Goal: Task Accomplishment & Management: Complete application form

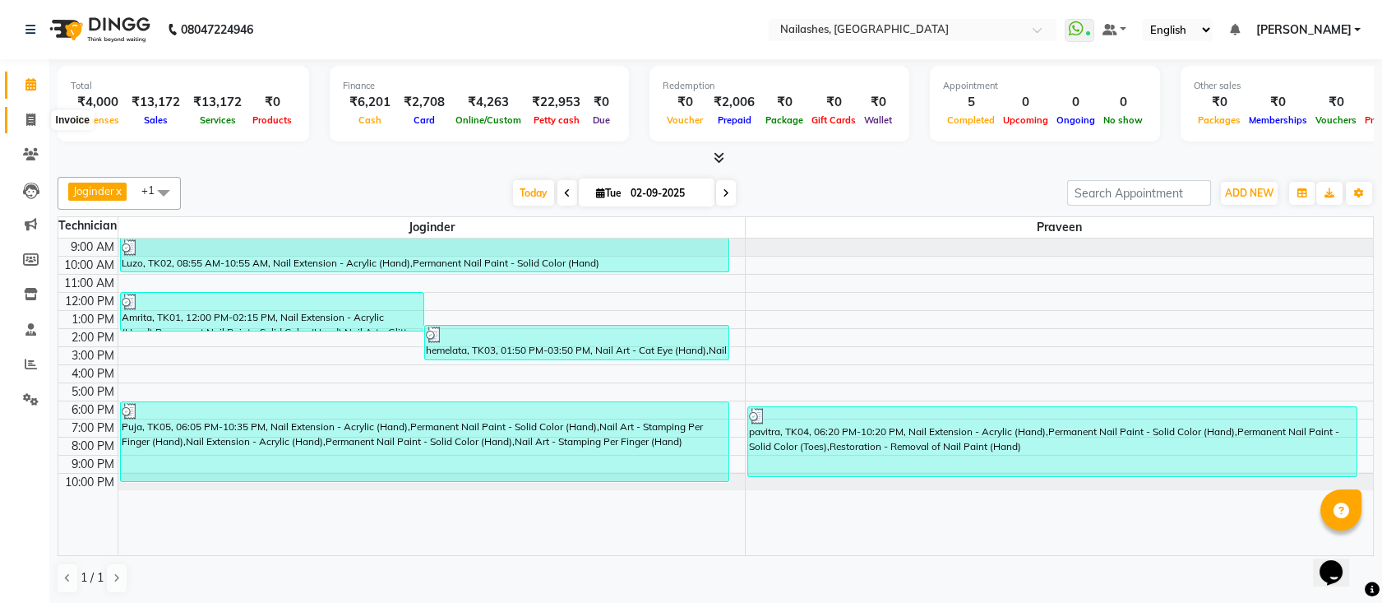
click at [30, 122] on icon at bounding box center [30, 119] width 9 height 12
select select "service"
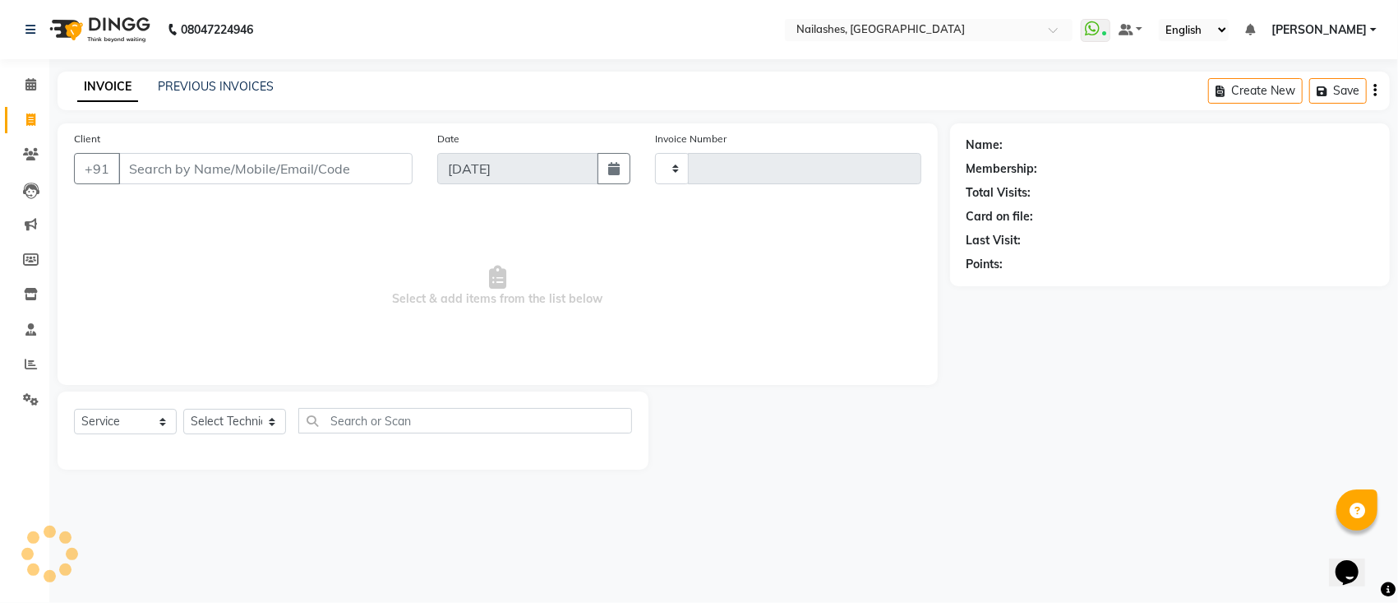
type input "0559"
select select "6187"
click at [242, 164] on input "Client" at bounding box center [265, 168] width 294 height 31
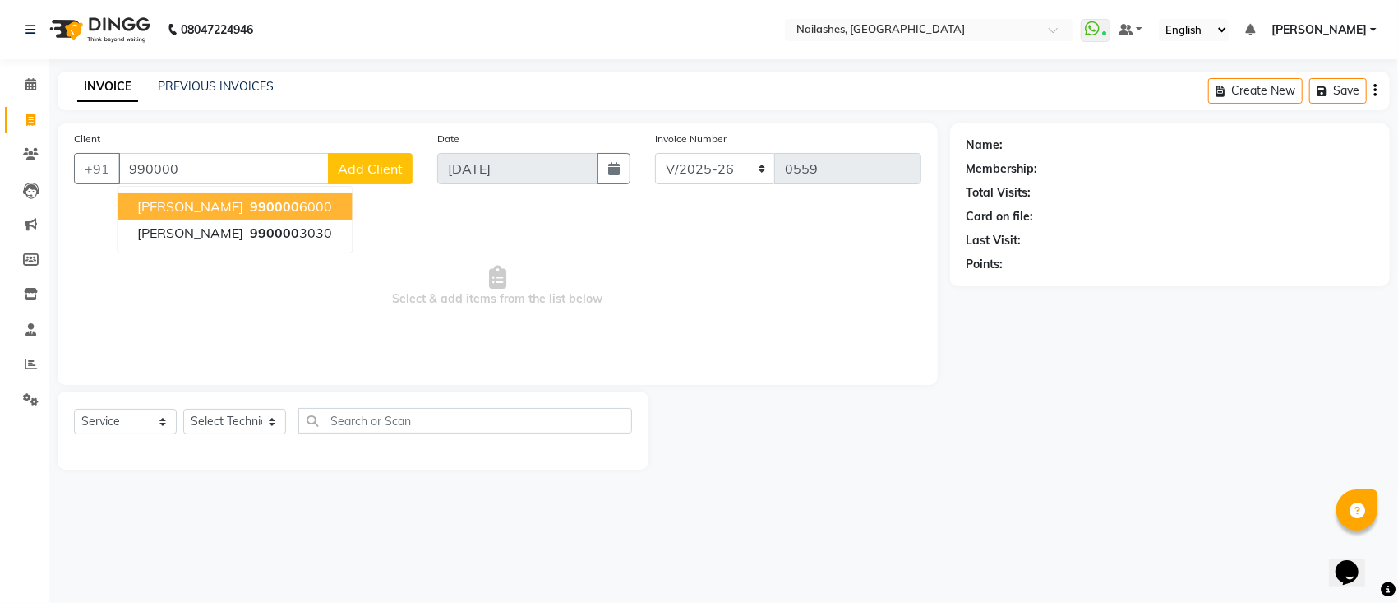
click at [248, 201] on ngb-highlight "990000 6000" at bounding box center [289, 206] width 85 height 16
type input "9900006000"
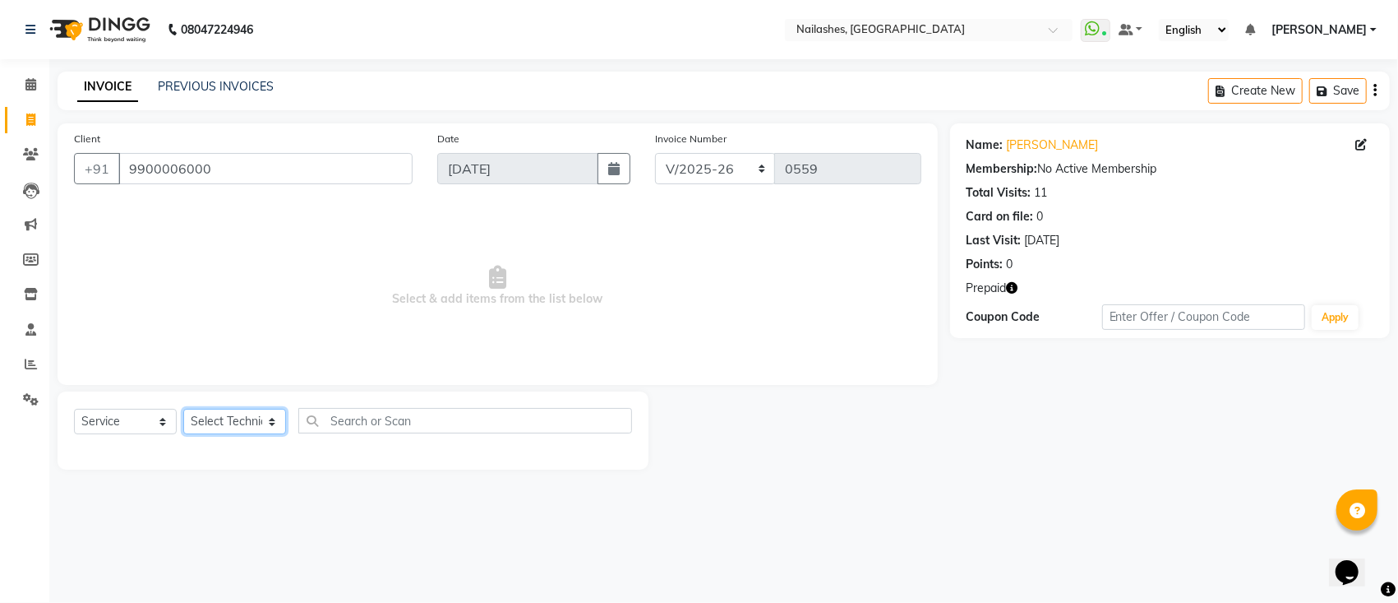
click at [258, 429] on select "Select Technician [PERSON_NAME] [PERSON_NAME] [PERSON_NAME] Manager [PERSON_NAM…" at bounding box center [234, 421] width 103 height 25
click at [115, 423] on select "Select Service Product Membership Package Voucher Prepaid Gift Card" at bounding box center [125, 421] width 103 height 25
click at [74, 409] on select "Select Service Product Membership Package Voucher Prepaid Gift Card" at bounding box center [125, 421] width 103 height 25
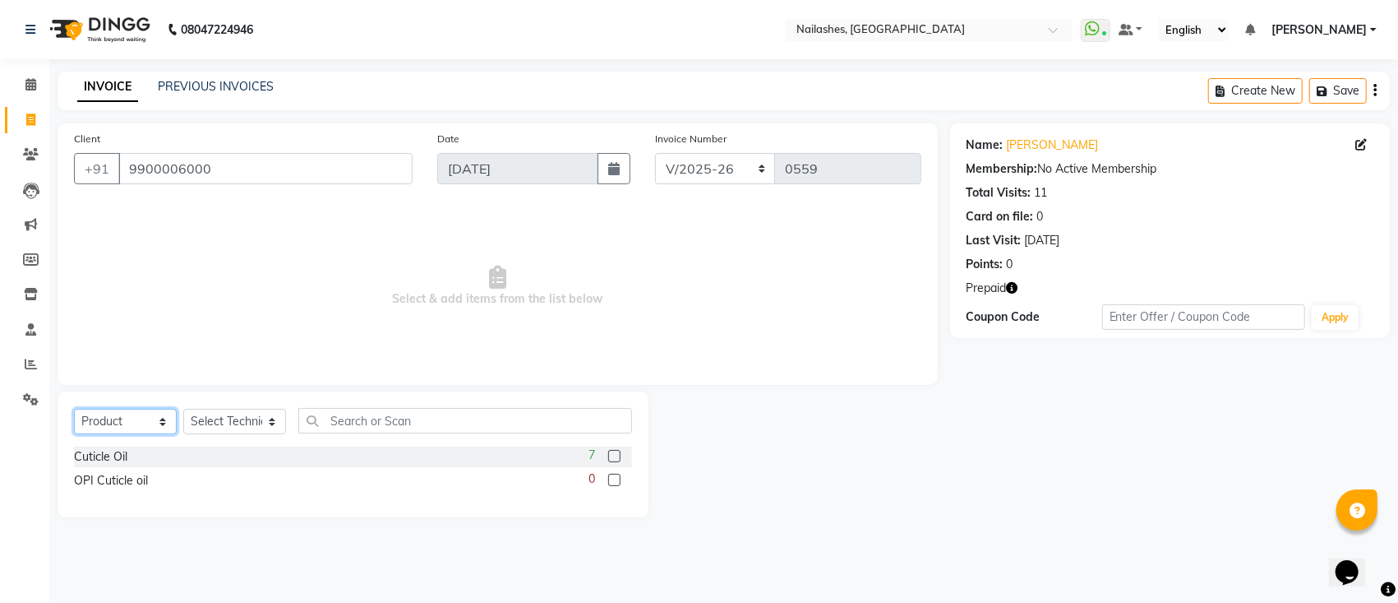
click at [150, 418] on select "Select Service Product Membership Package Voucher Prepaid Gift Card" at bounding box center [125, 421] width 103 height 25
click at [74, 409] on select "Select Service Product Membership Package Voucher Prepaid Gift Card" at bounding box center [125, 421] width 103 height 25
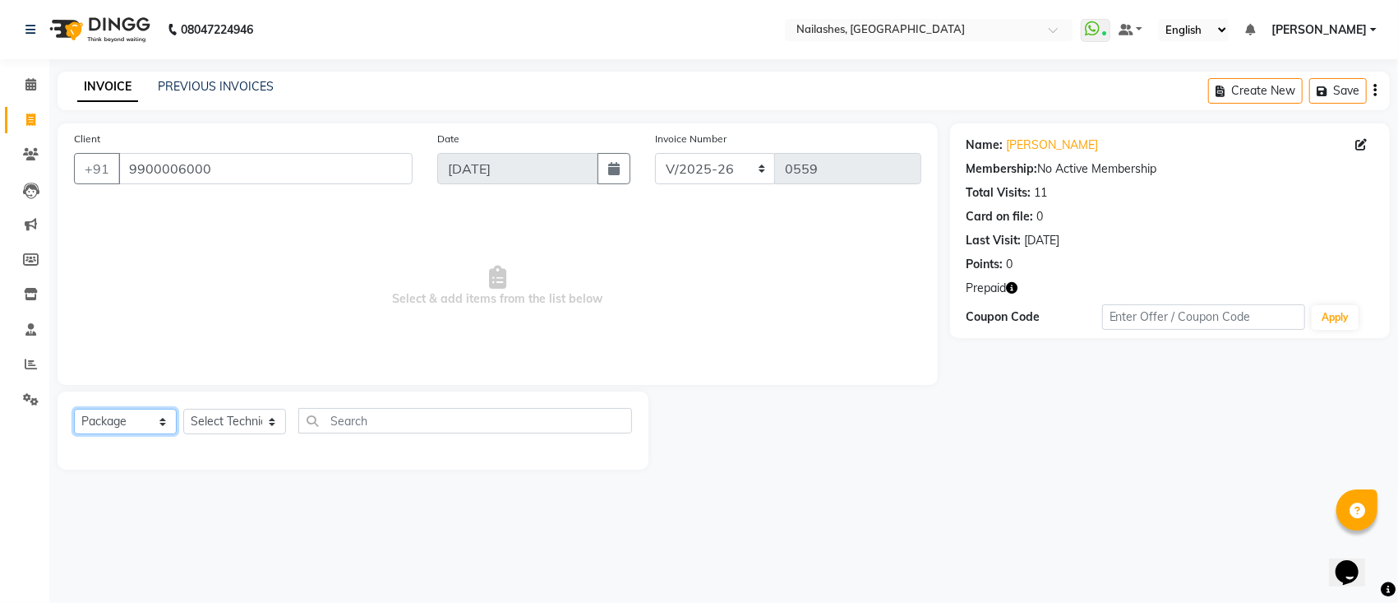
click at [138, 421] on select "Select Service Product Membership Package Voucher Prepaid Gift Card" at bounding box center [125, 421] width 103 height 25
click at [74, 409] on select "Select Service Product Membership Package Voucher Prepaid Gift Card" at bounding box center [125, 421] width 103 height 25
click at [150, 416] on select "Select Service Product Membership Package Voucher Prepaid Gift Card" at bounding box center [125, 421] width 103 height 25
click at [74, 409] on select "Select Service Product Membership Package Voucher Prepaid Gift Card" at bounding box center [125, 421] width 103 height 25
click at [146, 431] on select "Select Service Product Membership Package Voucher Prepaid Gift Card" at bounding box center [125, 421] width 103 height 25
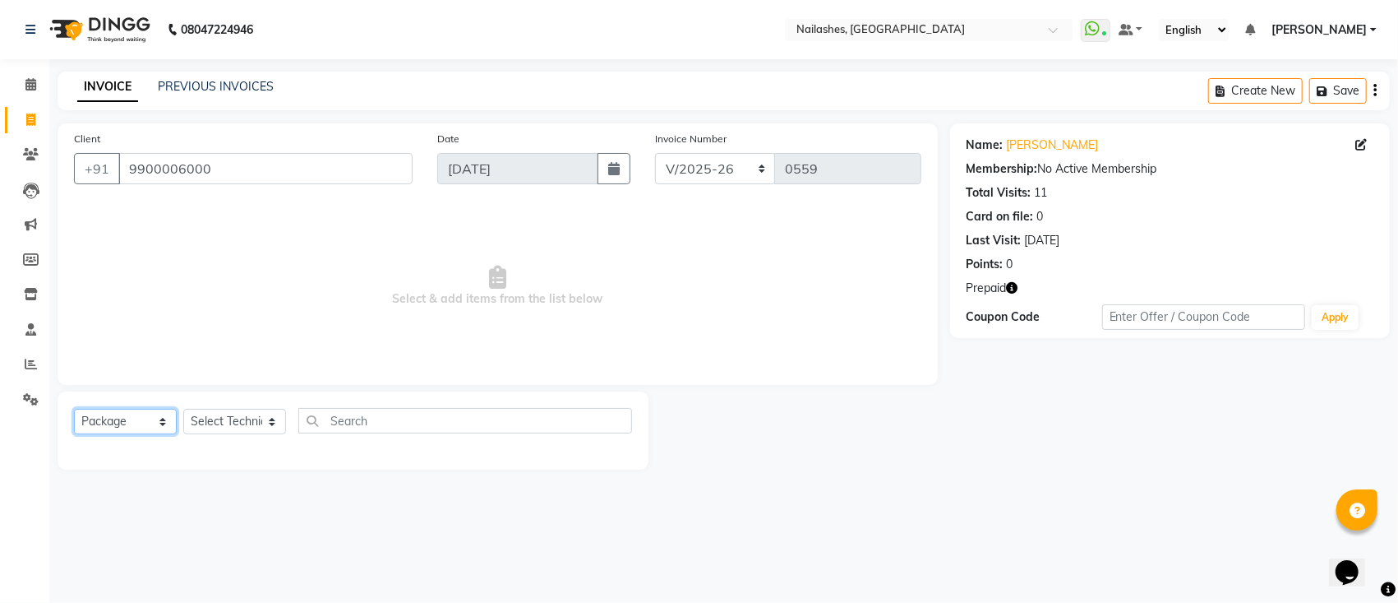
select select "P"
click at [74, 409] on select "Select Service Product Membership Package Voucher Prepaid Gift Card" at bounding box center [125, 421] width 103 height 25
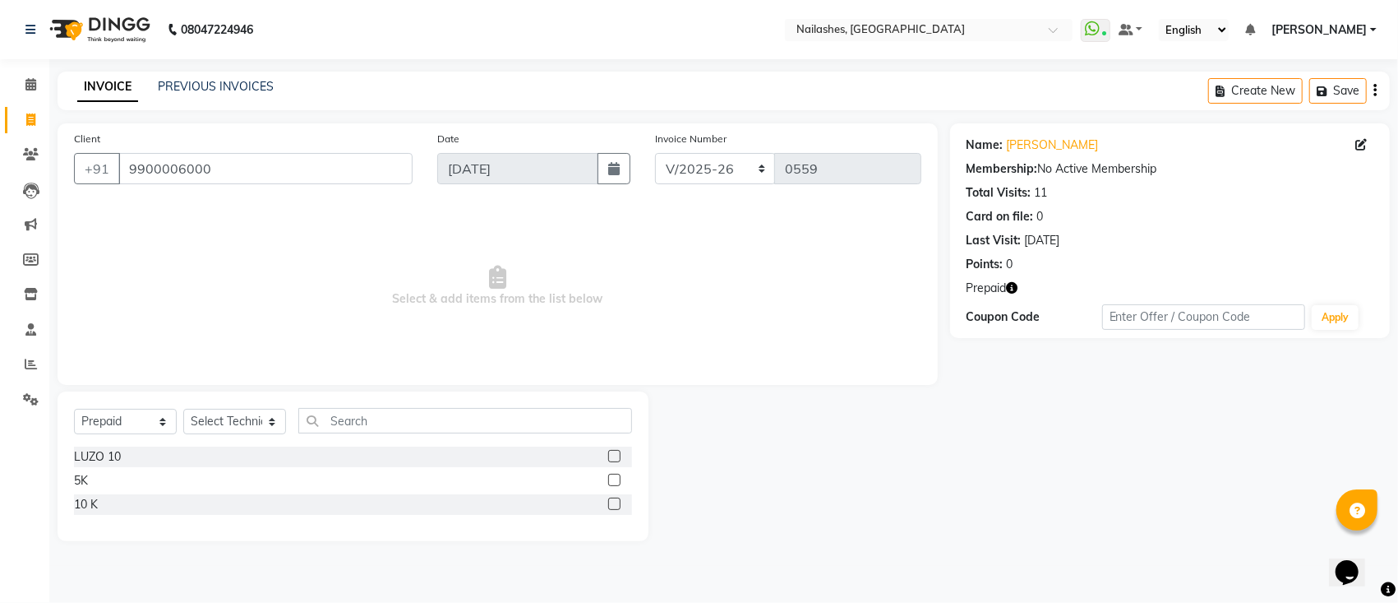
click at [617, 506] on label at bounding box center [614, 503] width 12 height 12
click at [617, 506] on input "checkbox" at bounding box center [613, 504] width 11 height 11
checkbox input "false"
click at [249, 430] on select "Select Technician [PERSON_NAME] [PERSON_NAME] [PERSON_NAME] Manager [PERSON_NAM…" at bounding box center [234, 421] width 103 height 25
select select "45596"
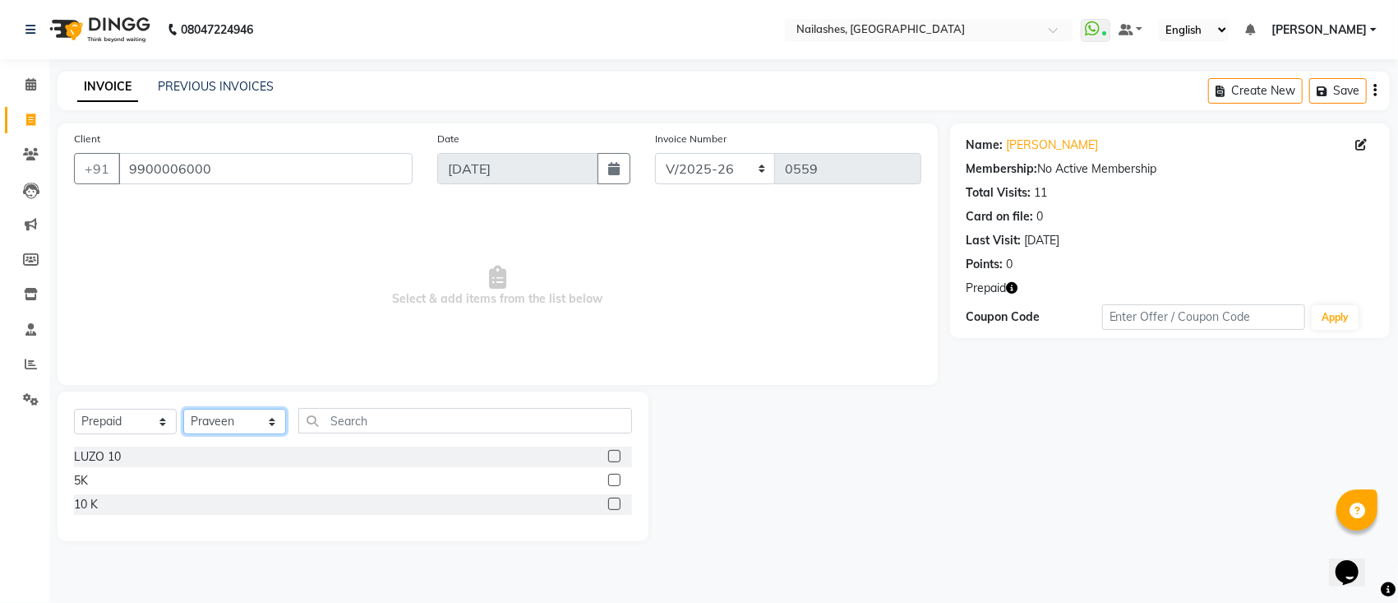
click at [183, 409] on select "Select Technician [PERSON_NAME] [PERSON_NAME] [PERSON_NAME] Manager [PERSON_NAM…" at bounding box center [234, 421] width 103 height 25
click at [617, 504] on label at bounding box center [614, 503] width 12 height 12
click at [617, 504] on input "checkbox" at bounding box center [613, 504] width 11 height 11
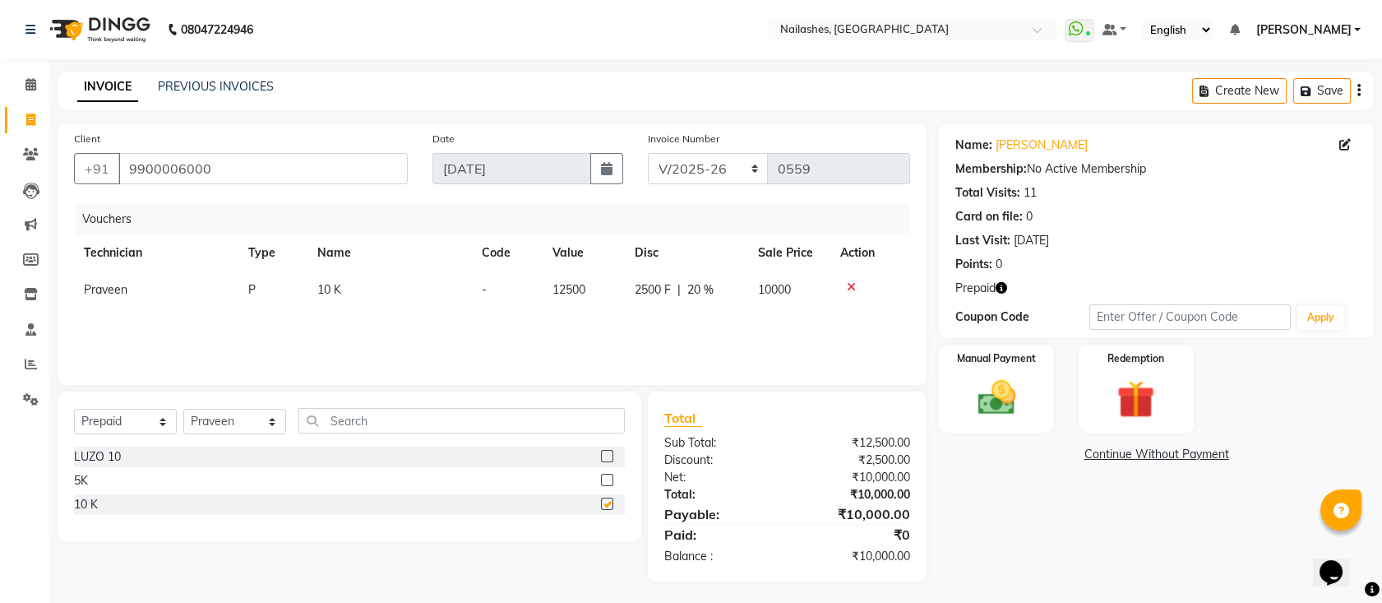
checkbox input "false"
click at [1006, 423] on div "Manual Payment" at bounding box center [996, 388] width 119 height 91
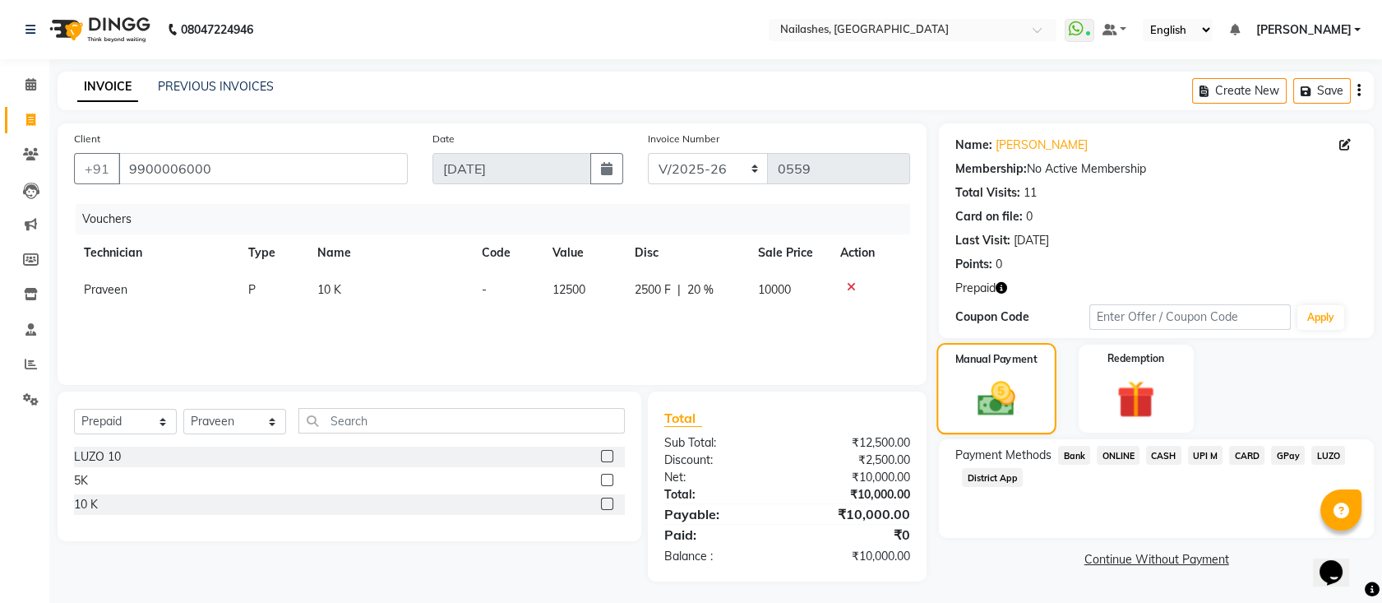
scroll to position [2, 0]
click at [1136, 390] on img at bounding box center [1136, 397] width 64 height 49
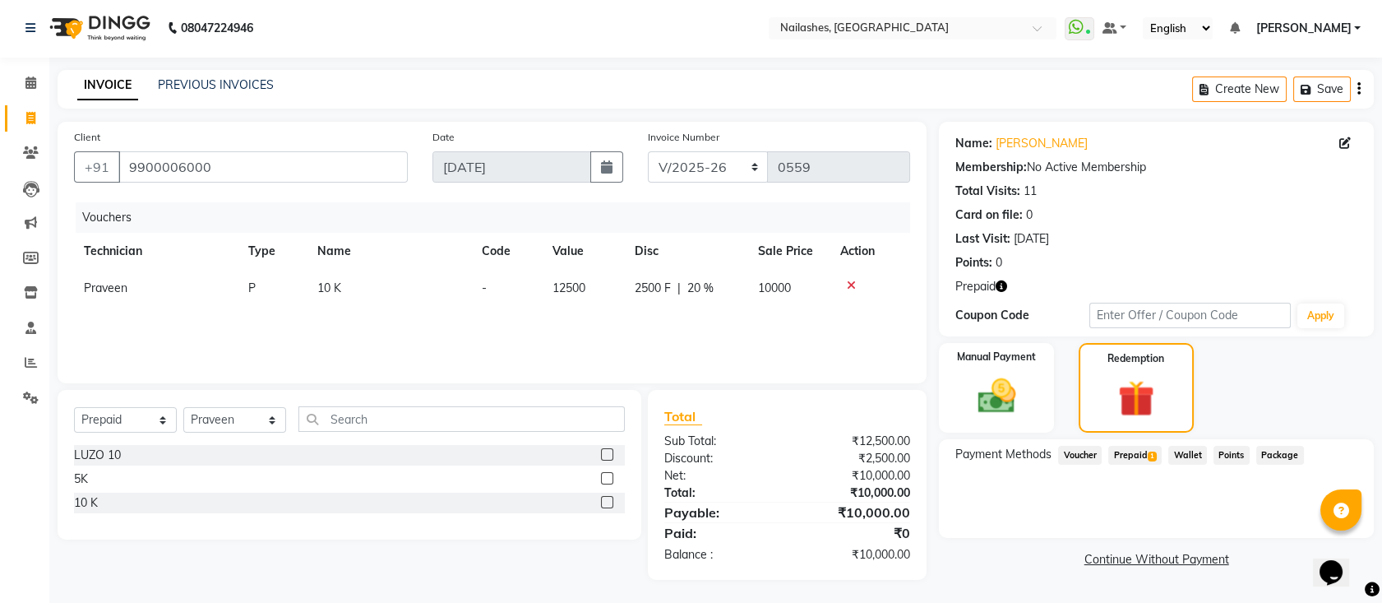
click at [1148, 449] on span "Prepaid 1" at bounding box center [1134, 455] width 53 height 19
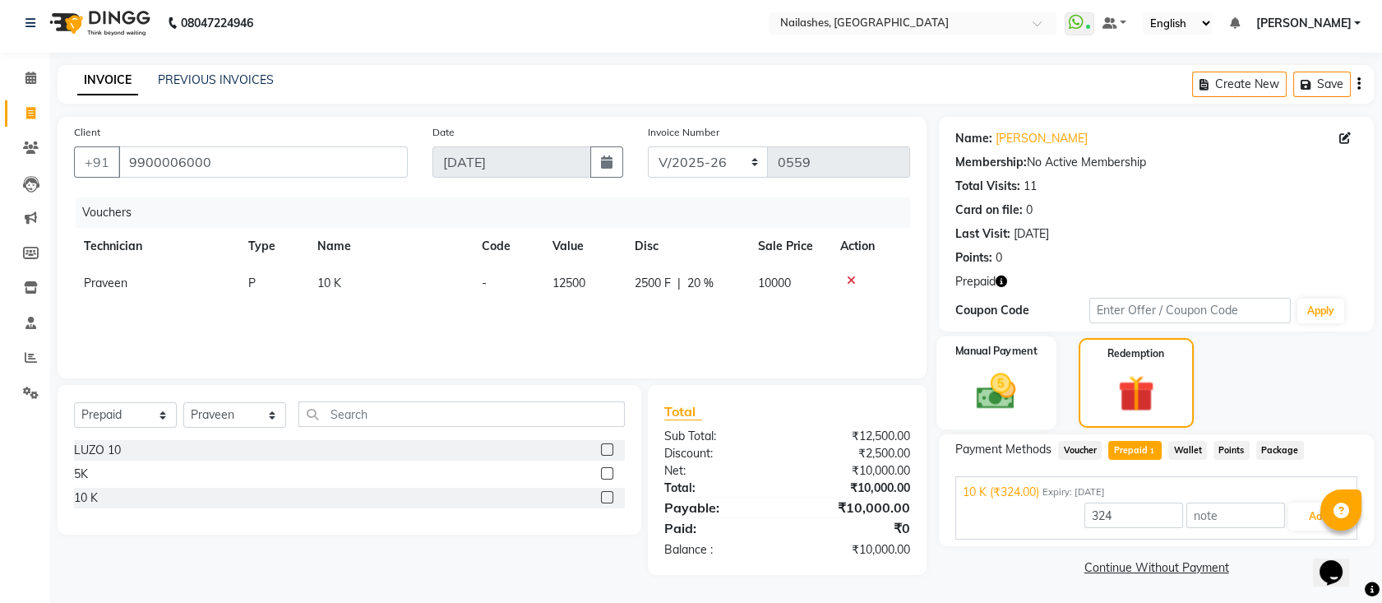
click at [1003, 416] on div "Manual Payment" at bounding box center [996, 382] width 119 height 93
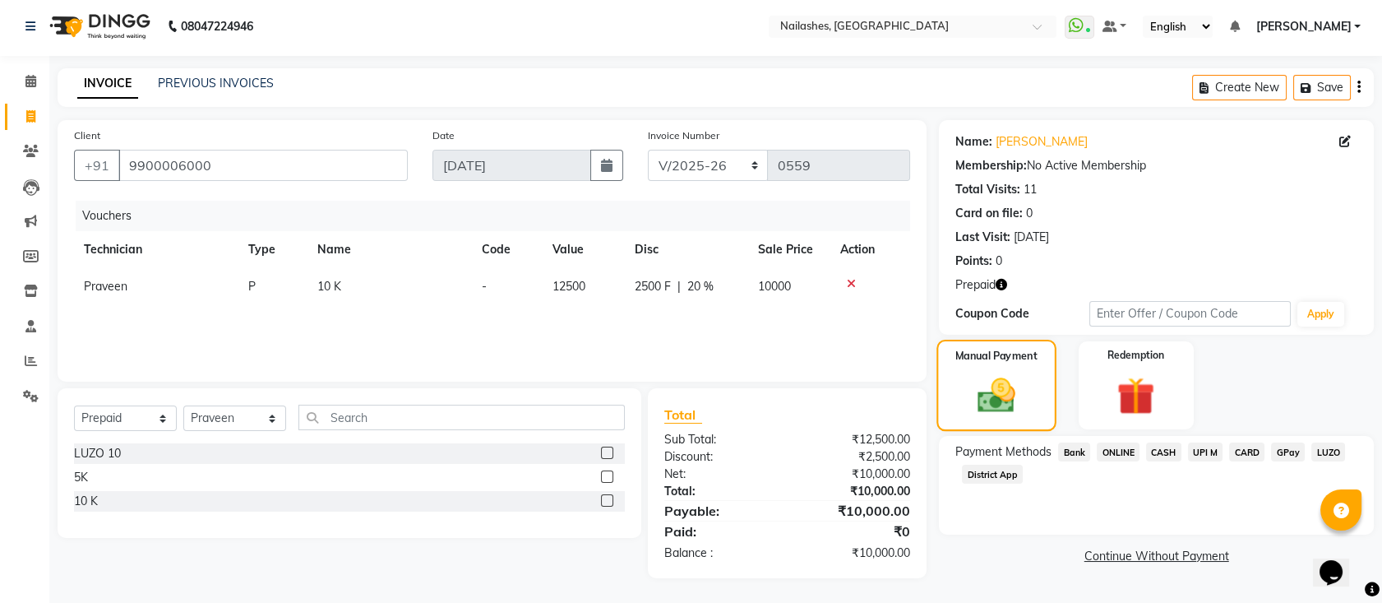
scroll to position [2, 0]
click at [1144, 404] on img at bounding box center [1136, 397] width 64 height 49
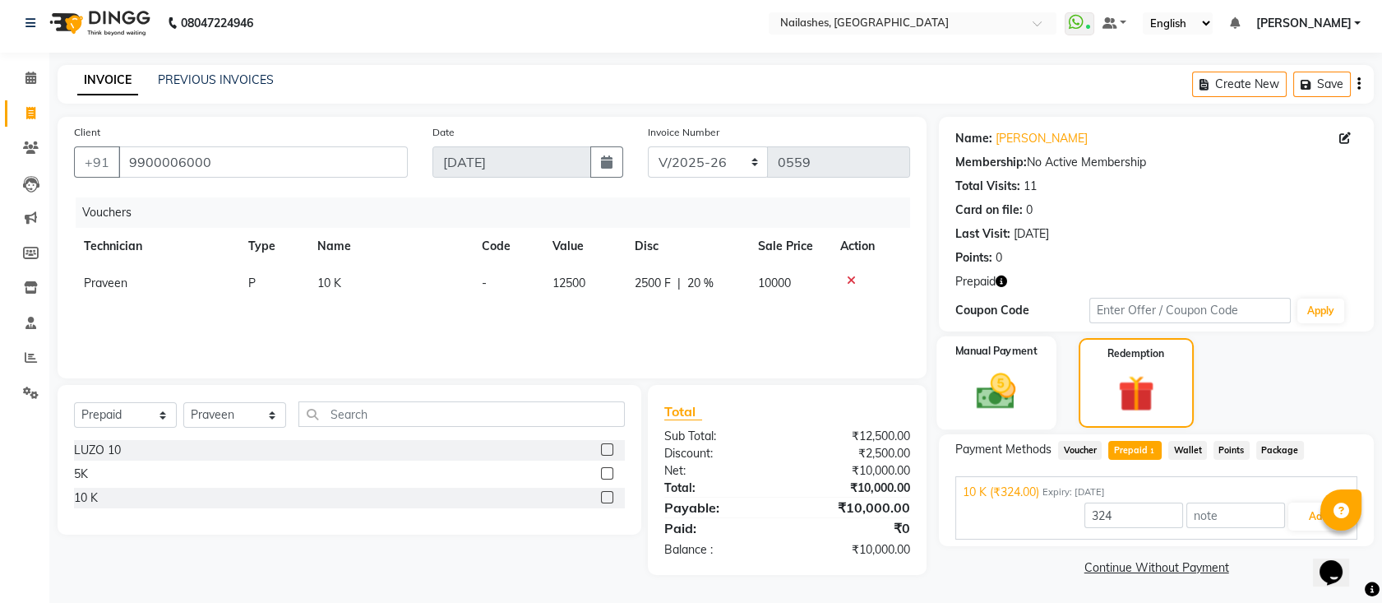
click at [1004, 422] on div "Manual Payment" at bounding box center [996, 382] width 119 height 93
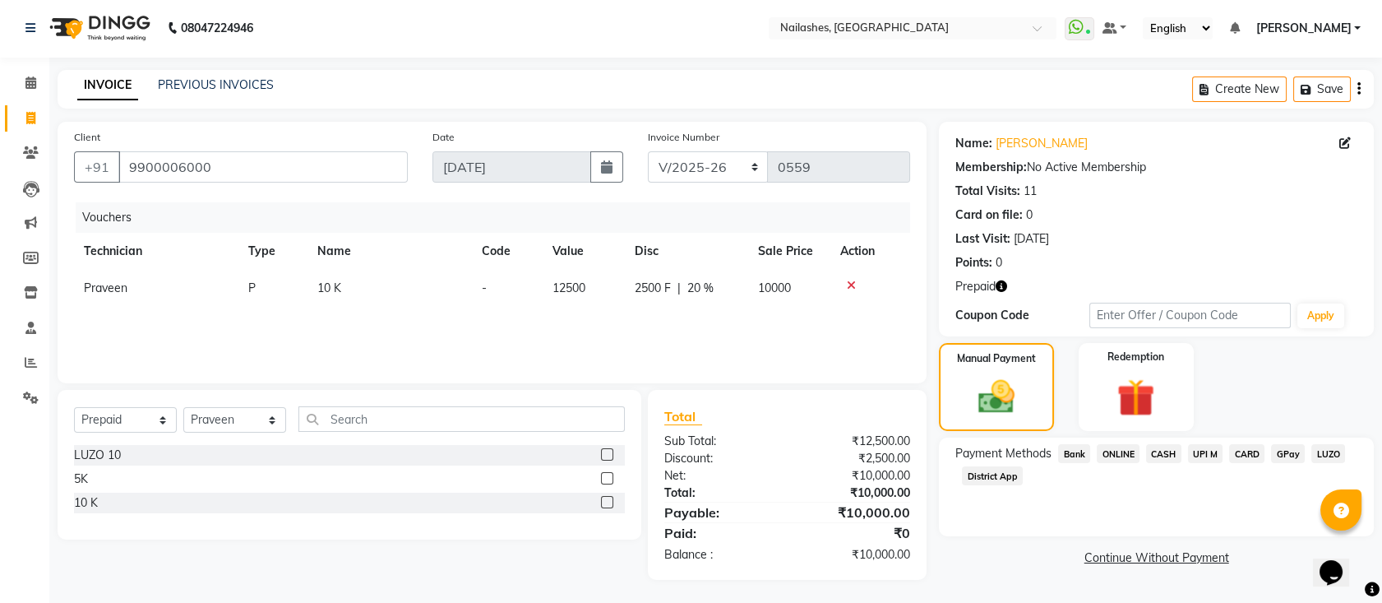
click at [1167, 450] on span "CASH" at bounding box center [1163, 453] width 35 height 19
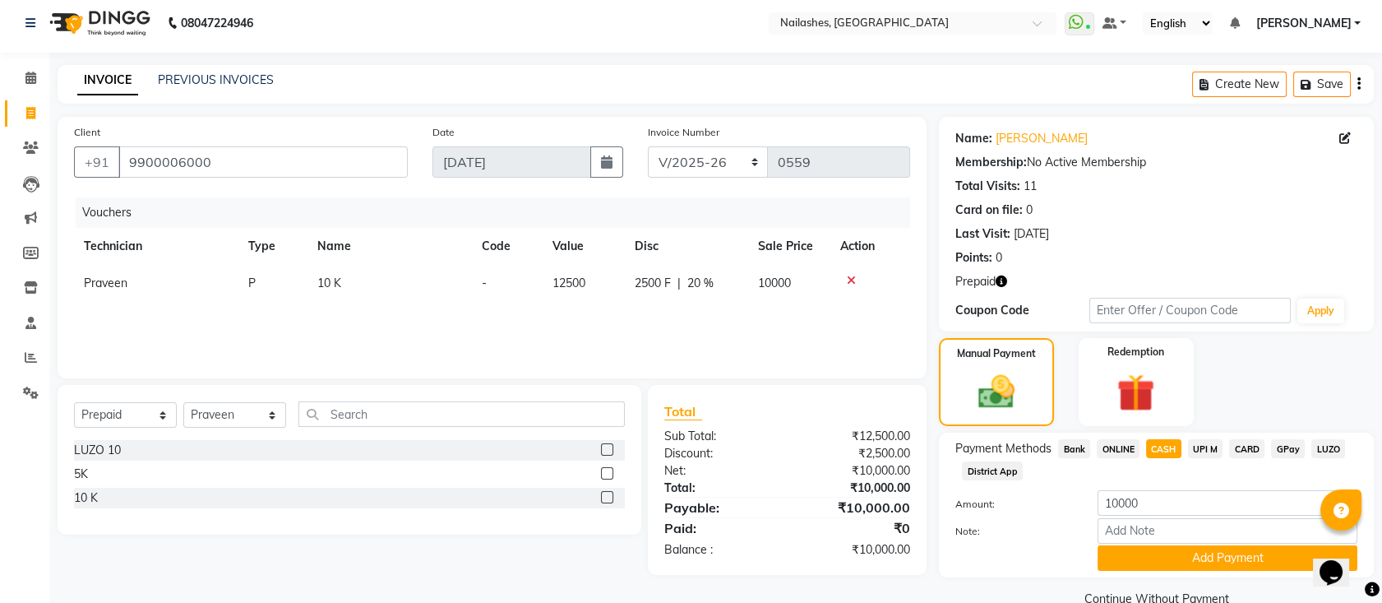
scroll to position [39, 0]
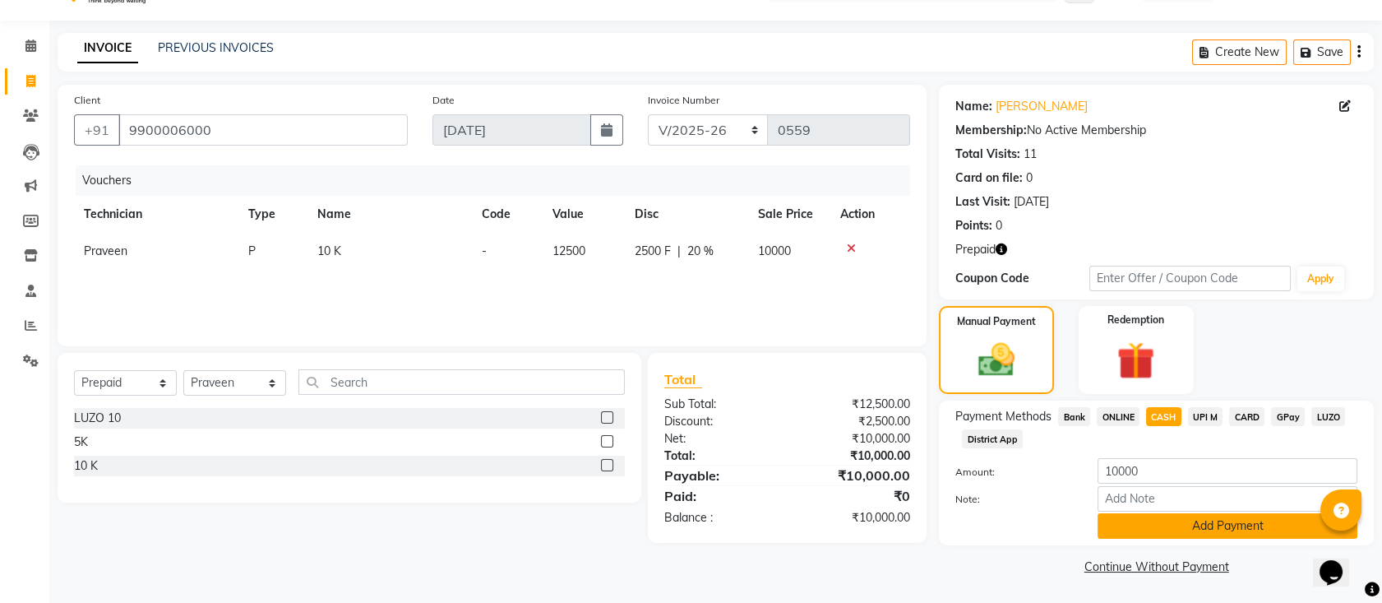
click at [1168, 530] on button "Add Payment" at bounding box center [1227, 525] width 260 height 25
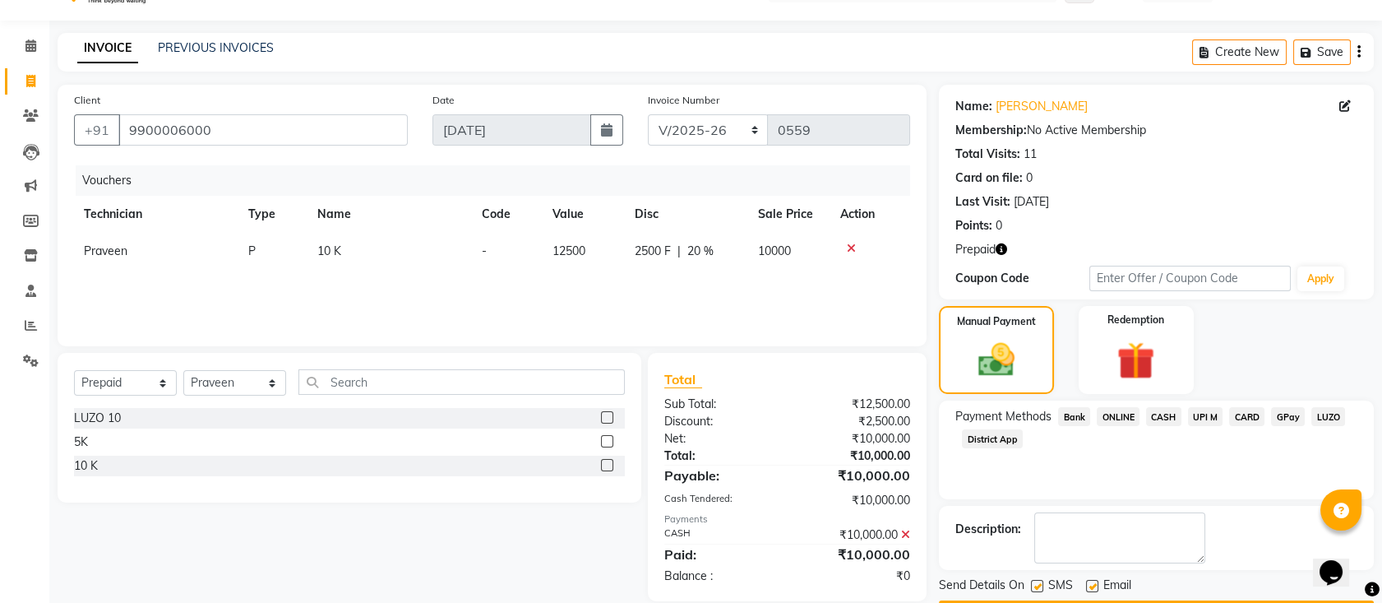
scroll to position [85, 0]
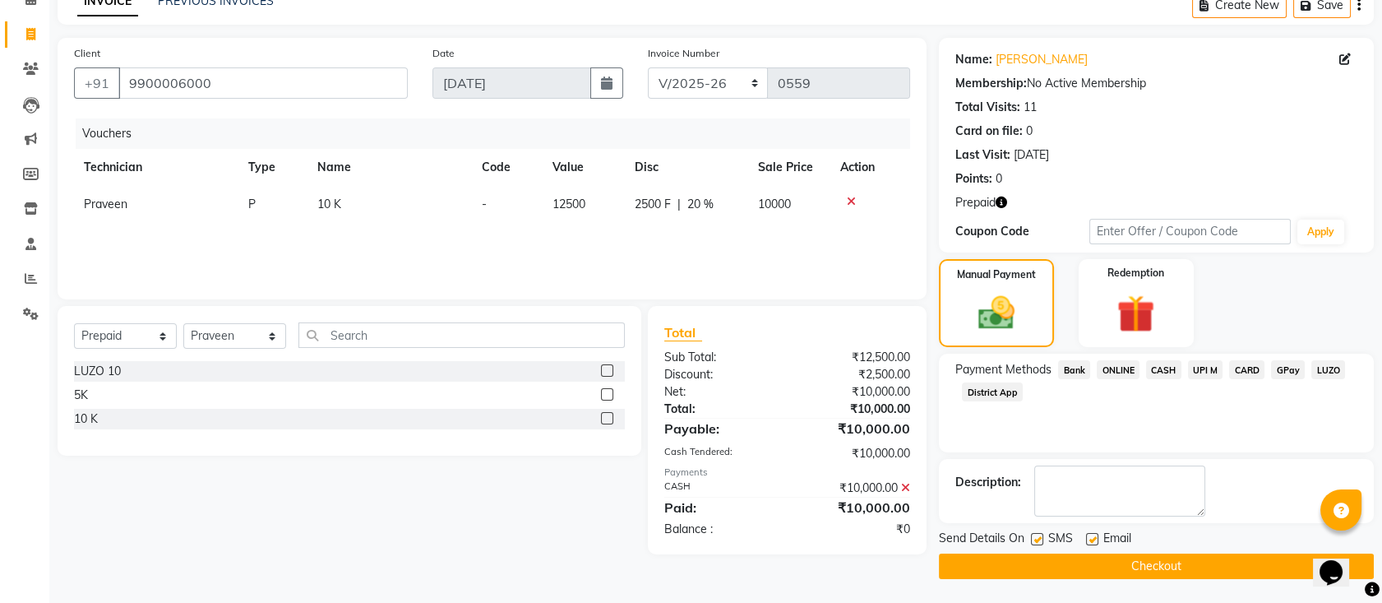
click at [1044, 566] on button "Checkout" at bounding box center [1156, 565] width 435 height 25
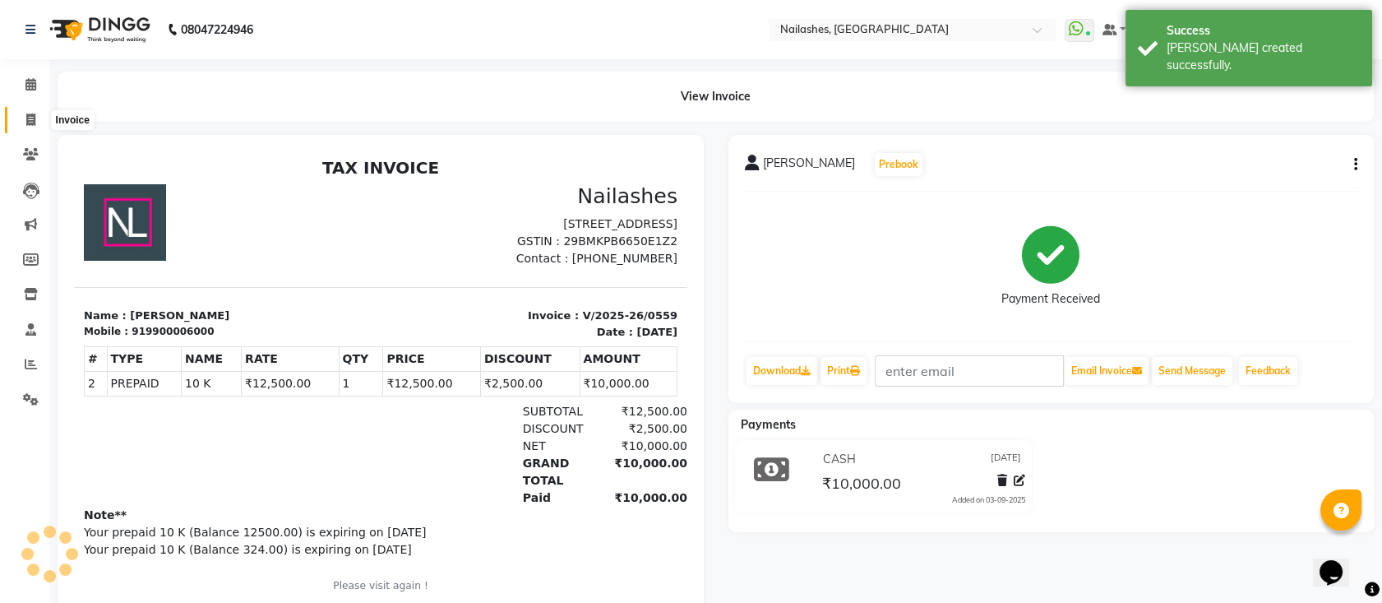
click at [21, 123] on span at bounding box center [30, 120] width 29 height 19
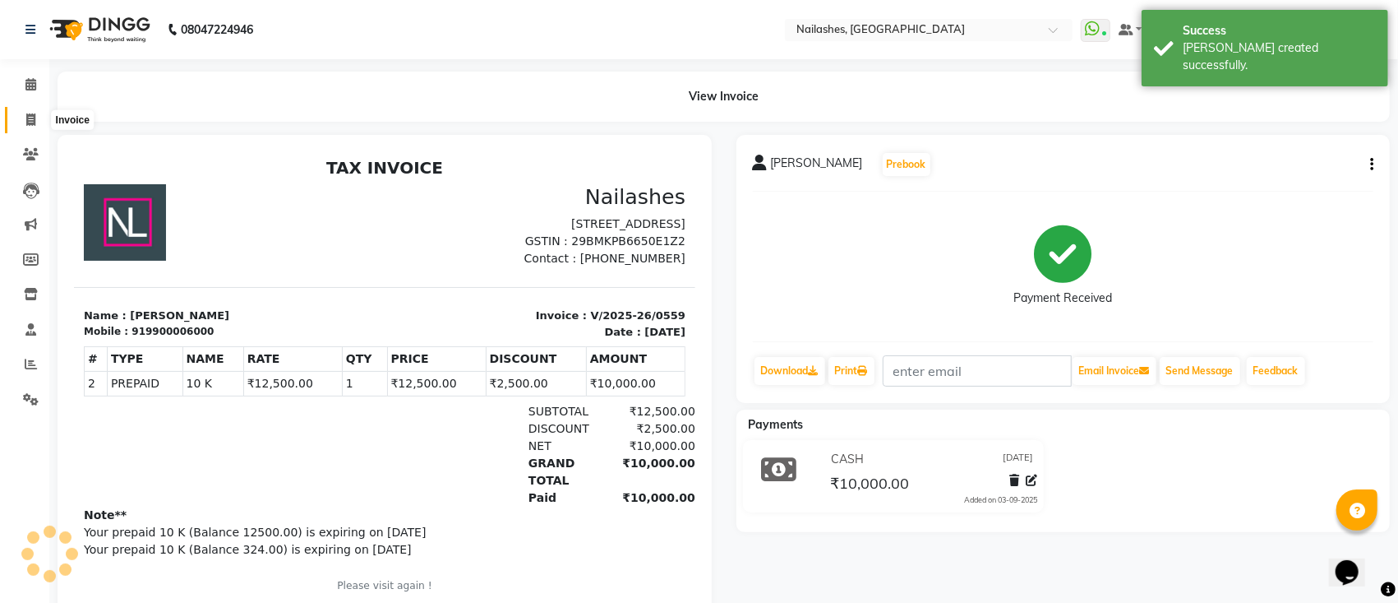
select select "service"
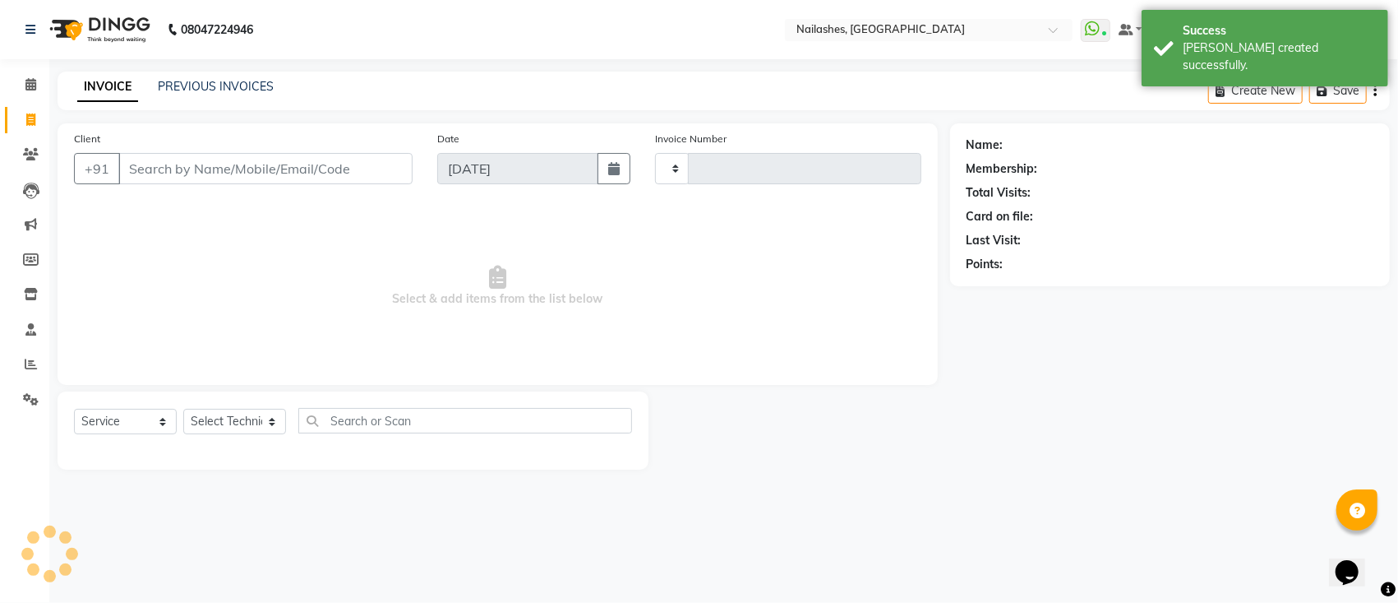
type input "0560"
select select "6187"
click at [158, 183] on div "Client +91" at bounding box center [243, 163] width 363 height 67
click at [21, 163] on span at bounding box center [30, 155] width 29 height 19
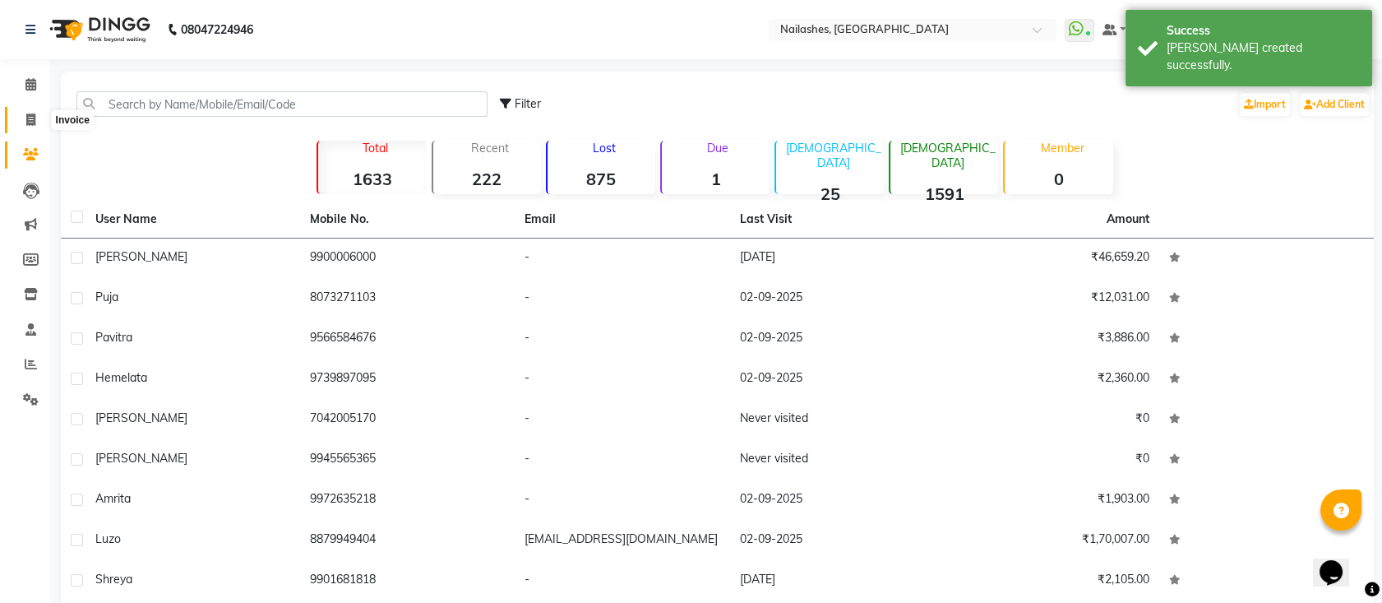
click at [26, 111] on span at bounding box center [30, 120] width 29 height 19
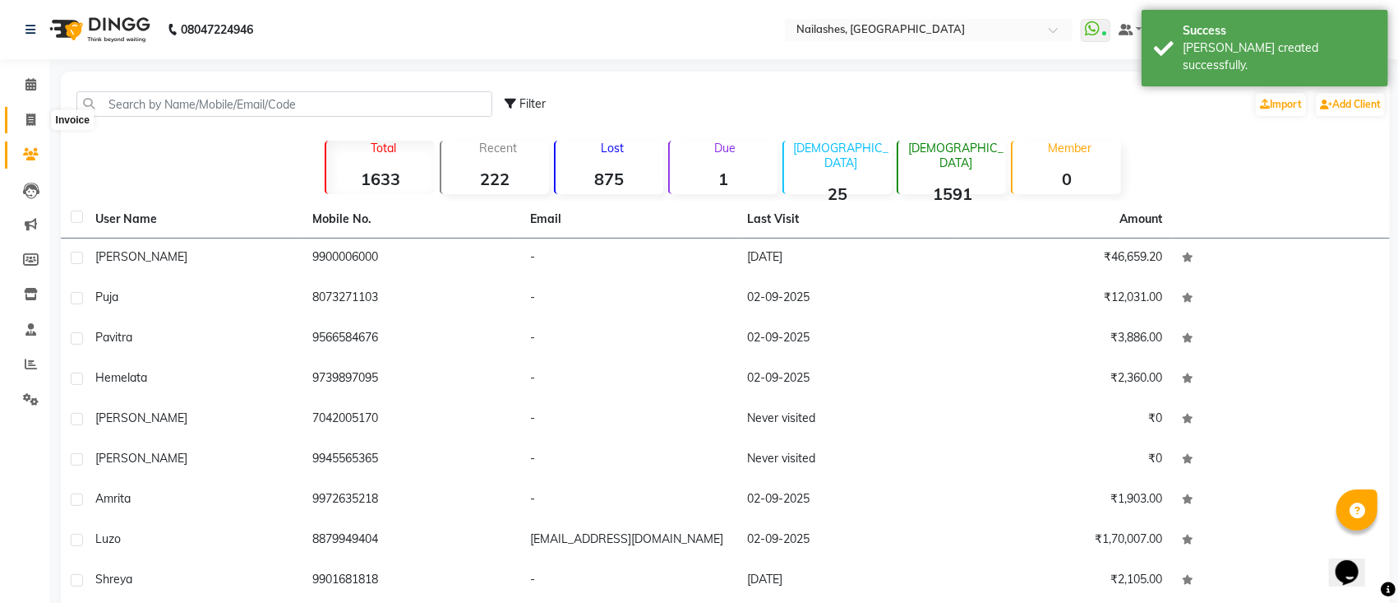
select select "service"
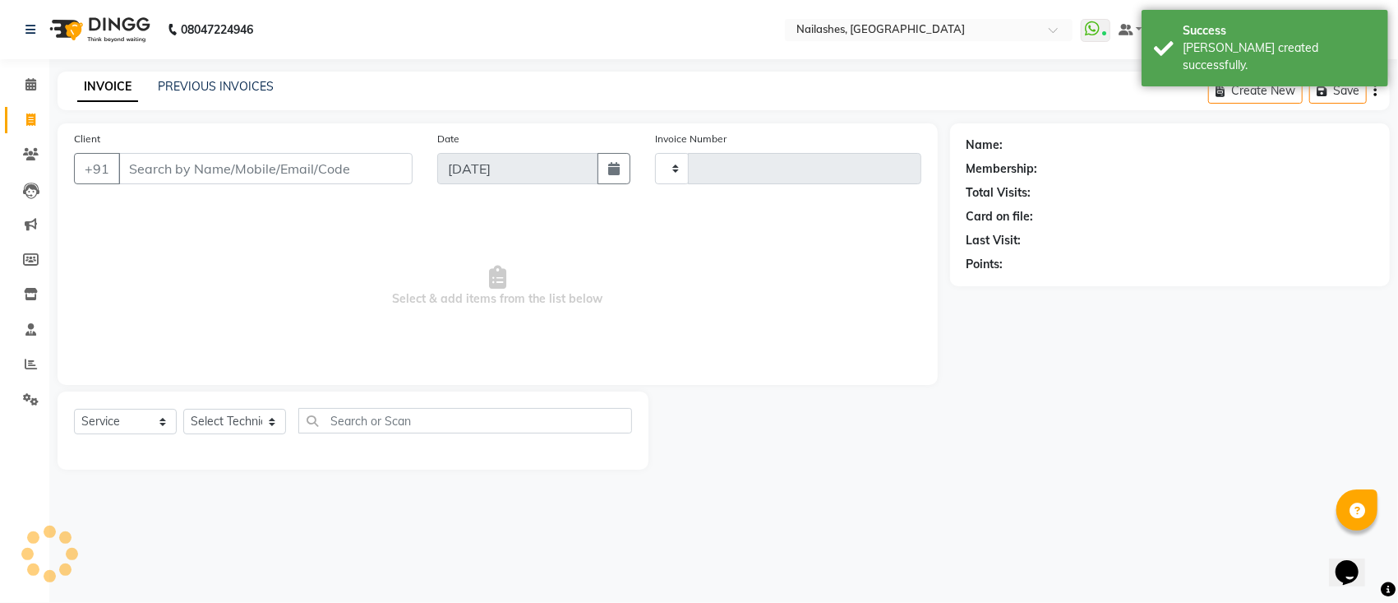
type input "0560"
select select "6187"
click at [197, 155] on input "Client" at bounding box center [265, 168] width 294 height 31
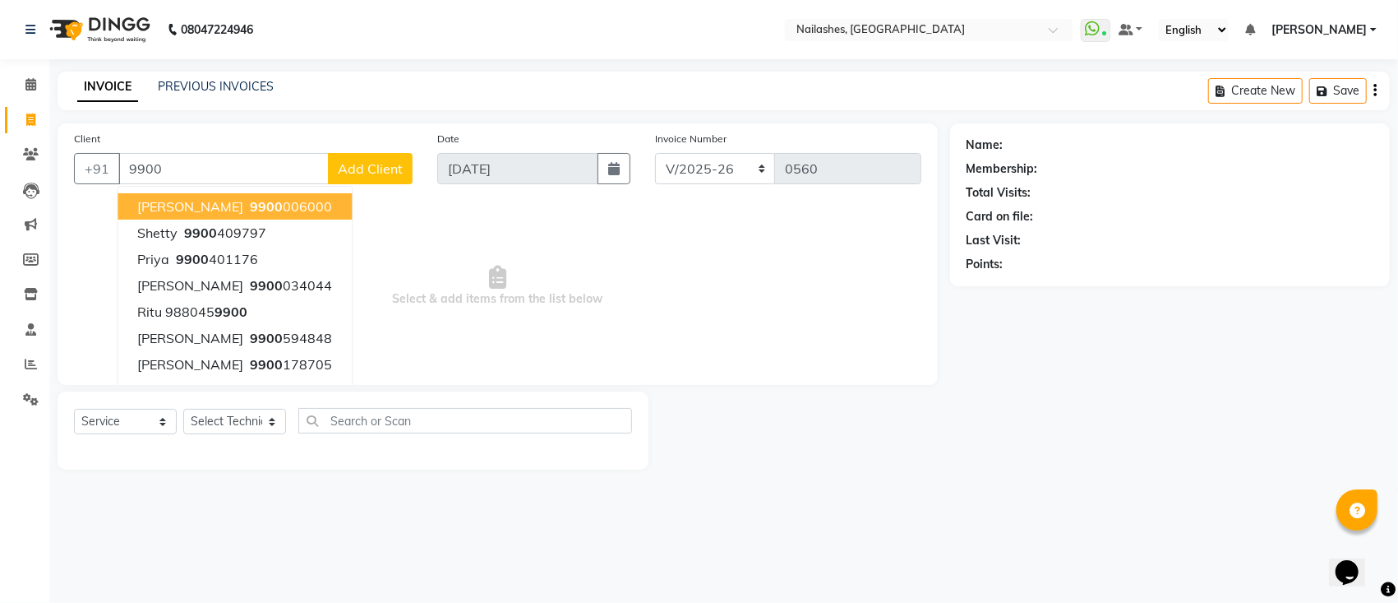
click at [257, 201] on ngb-highlight "9900 006000" at bounding box center [289, 206] width 85 height 16
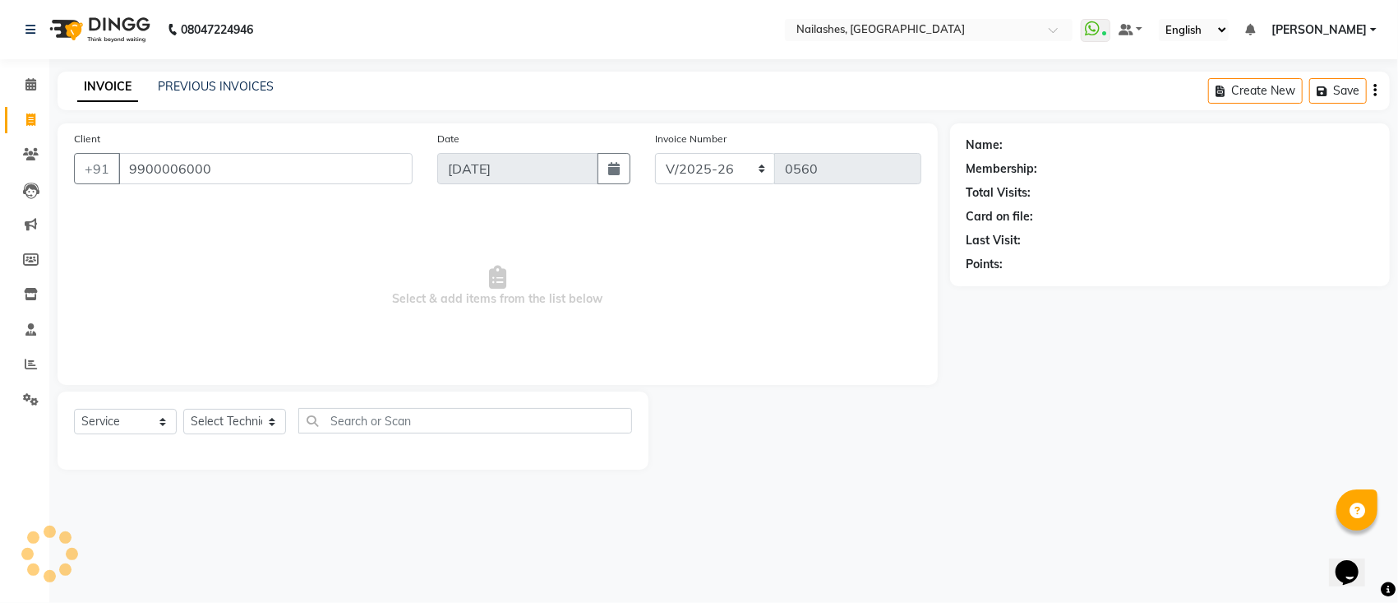
type input "9900006000"
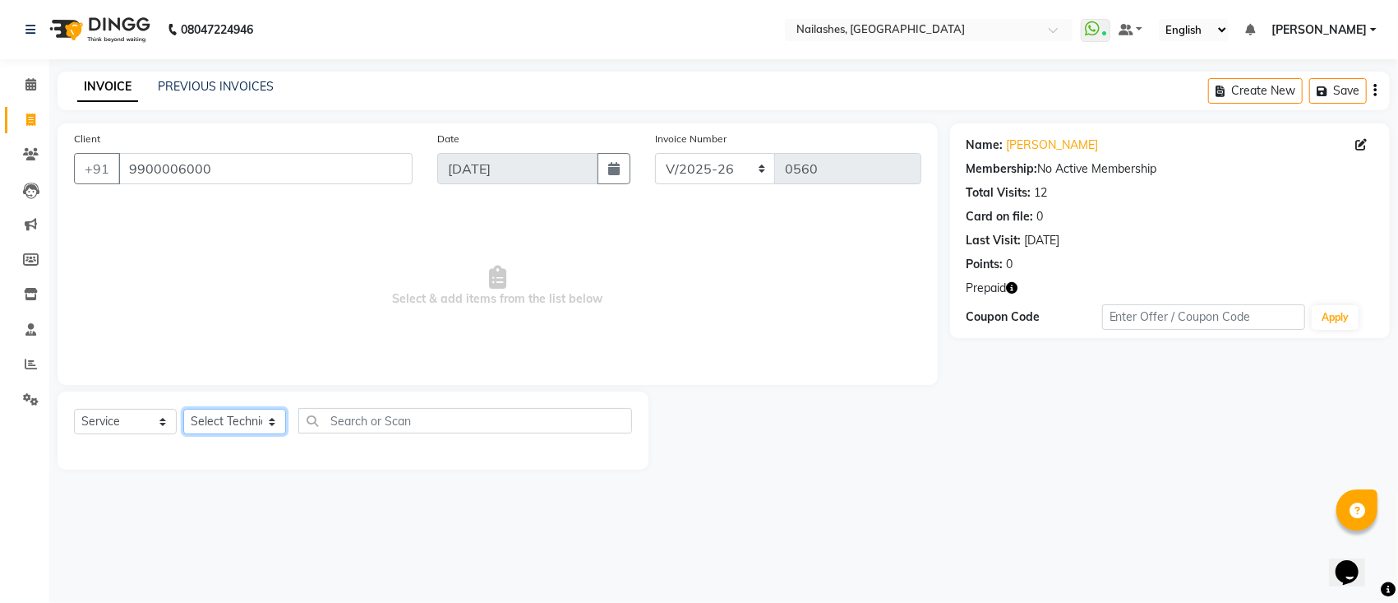
click at [247, 431] on select "Select Technician [PERSON_NAME] [PERSON_NAME] [PERSON_NAME] Manager [PERSON_NAM…" at bounding box center [234, 421] width 103 height 25
select select "55218"
click at [183, 409] on select "Select Technician [PERSON_NAME] [PERSON_NAME] [PERSON_NAME] Manager [PERSON_NAM…" at bounding box center [234, 421] width 103 height 25
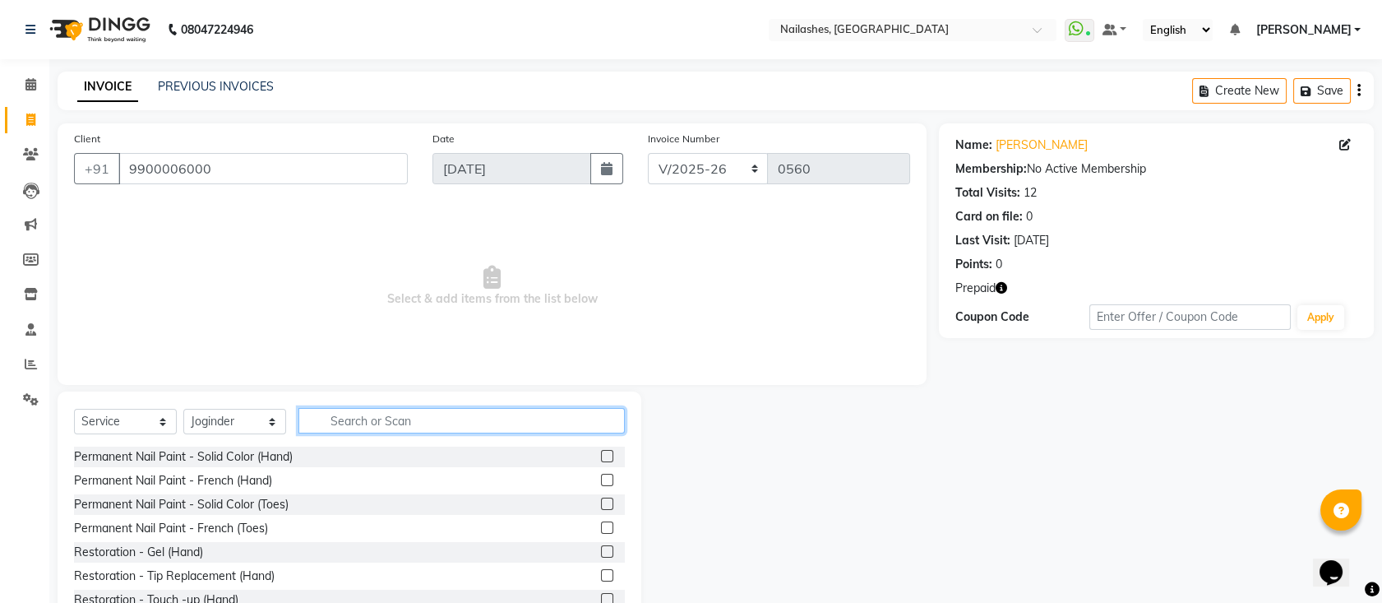
click at [335, 430] on input "text" at bounding box center [461, 420] width 326 height 25
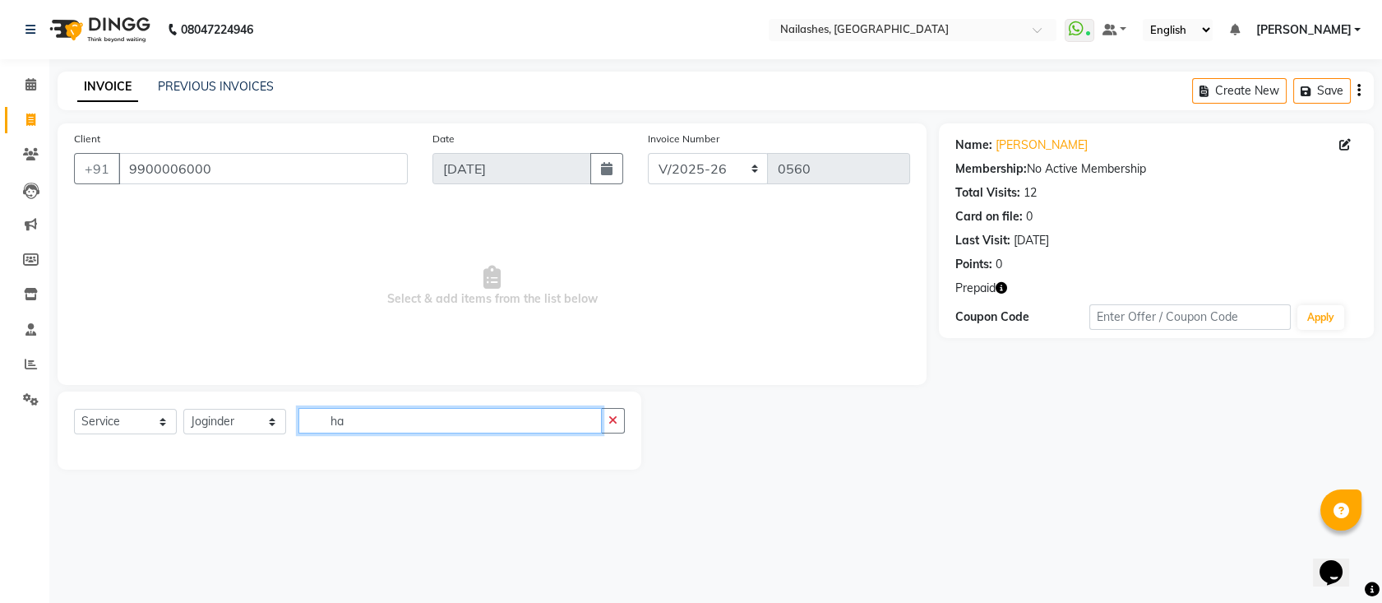
type input "h"
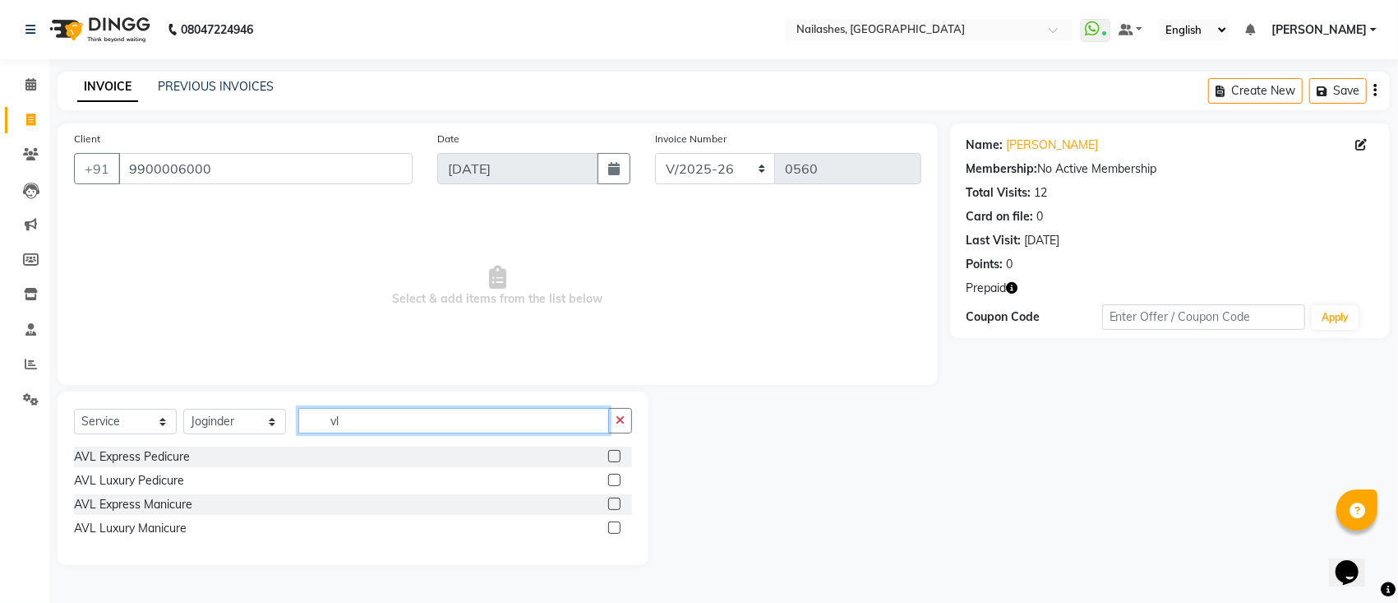
click at [377, 411] on input "vl" at bounding box center [453, 420] width 311 height 25
type input "v"
type input "cla"
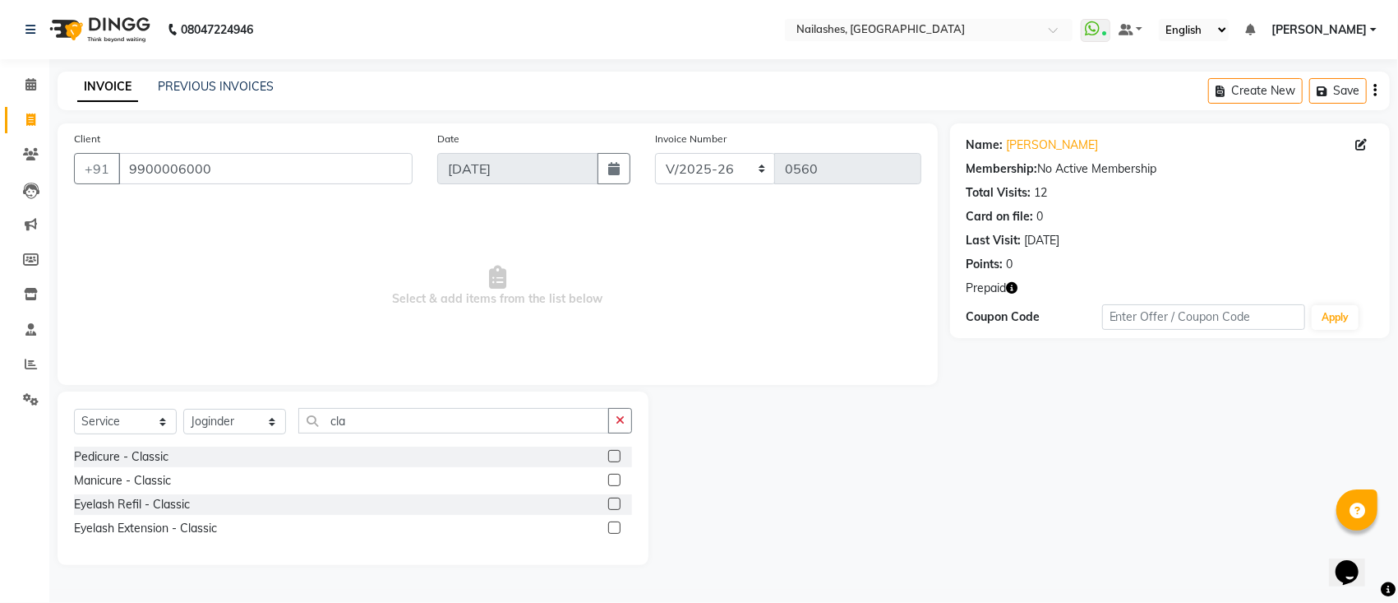
click at [612, 498] on label at bounding box center [614, 503] width 12 height 12
click at [612, 499] on input "checkbox" at bounding box center [613, 504] width 11 height 11
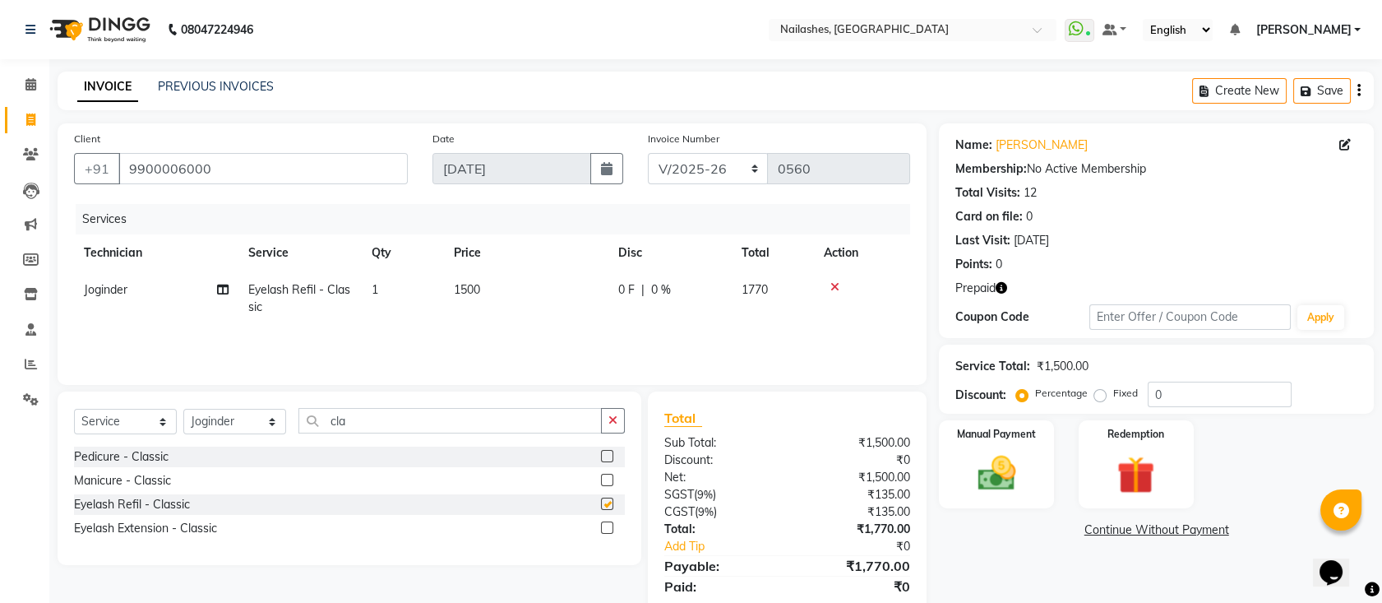
checkbox input "false"
click at [619, 414] on button "button" at bounding box center [613, 420] width 24 height 25
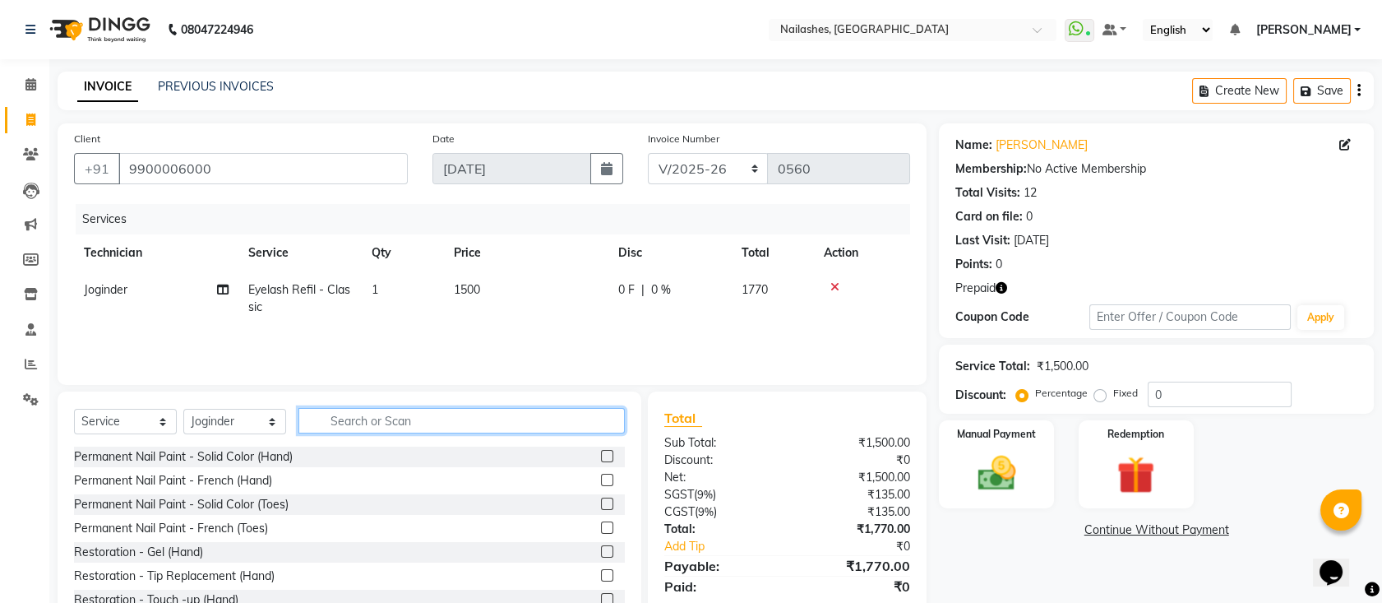
scroll to position [55, 0]
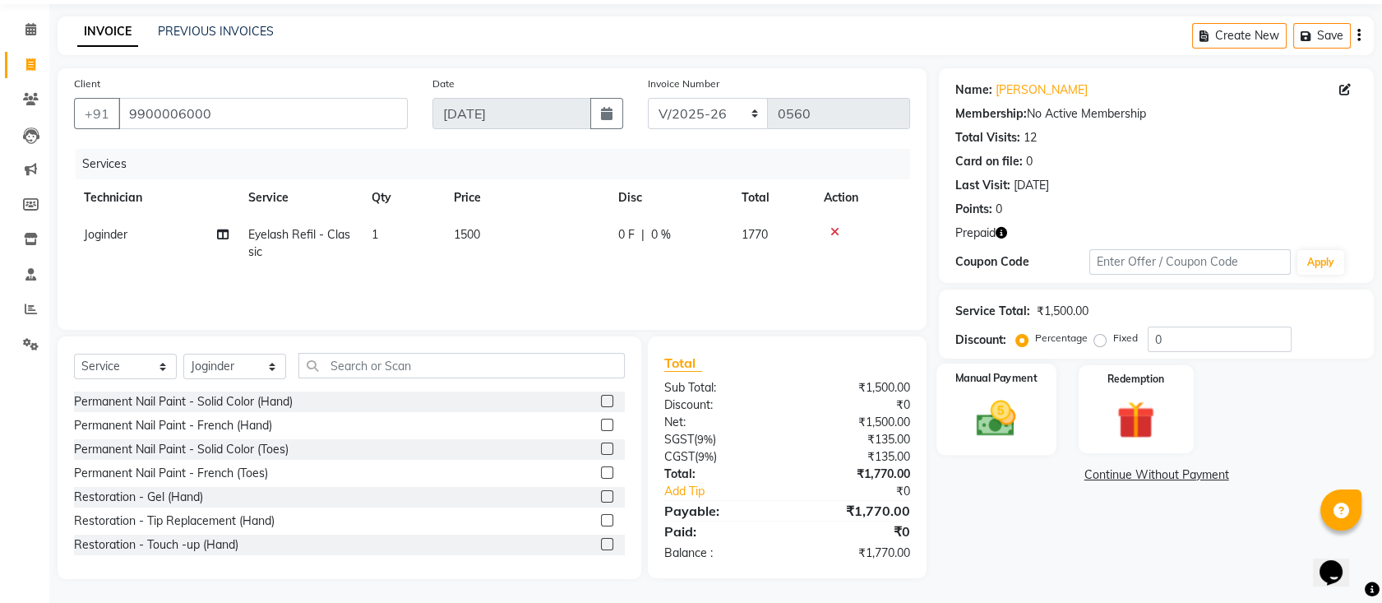
click at [1032, 377] on label "Manual Payment" at bounding box center [996, 378] width 82 height 16
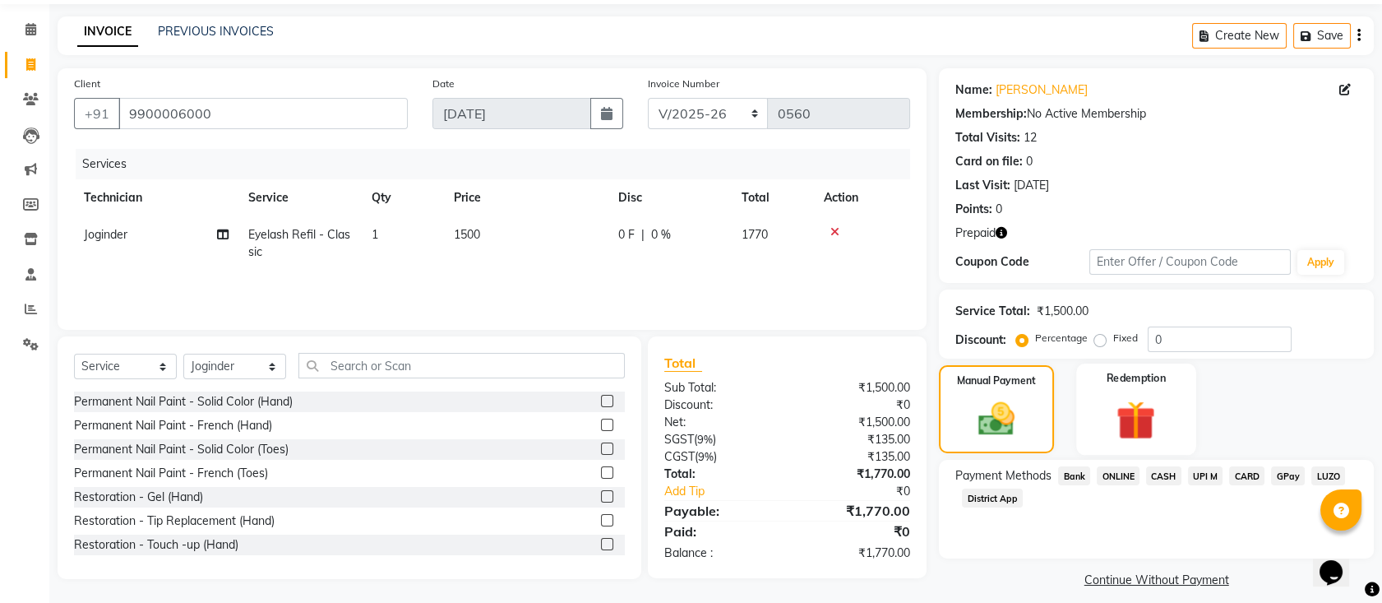
click at [1103, 386] on div "Redemption" at bounding box center [1135, 408] width 119 height 91
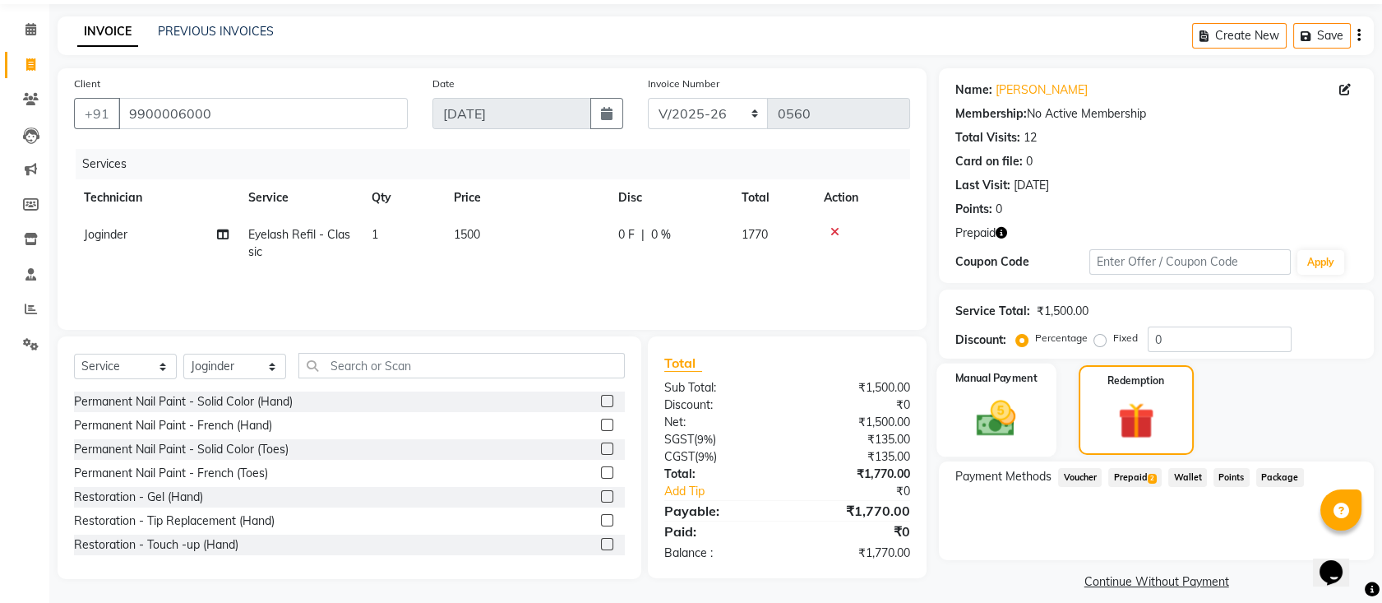
click at [1048, 380] on div "Manual Payment" at bounding box center [996, 409] width 119 height 93
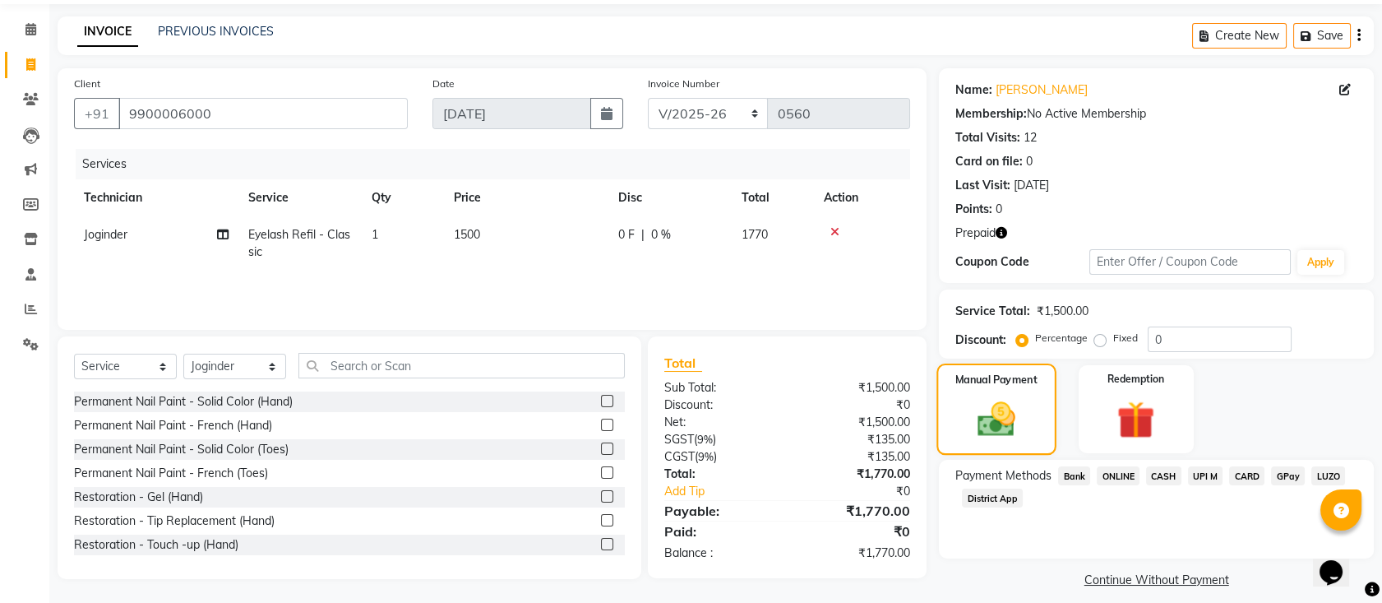
scroll to position [68, 0]
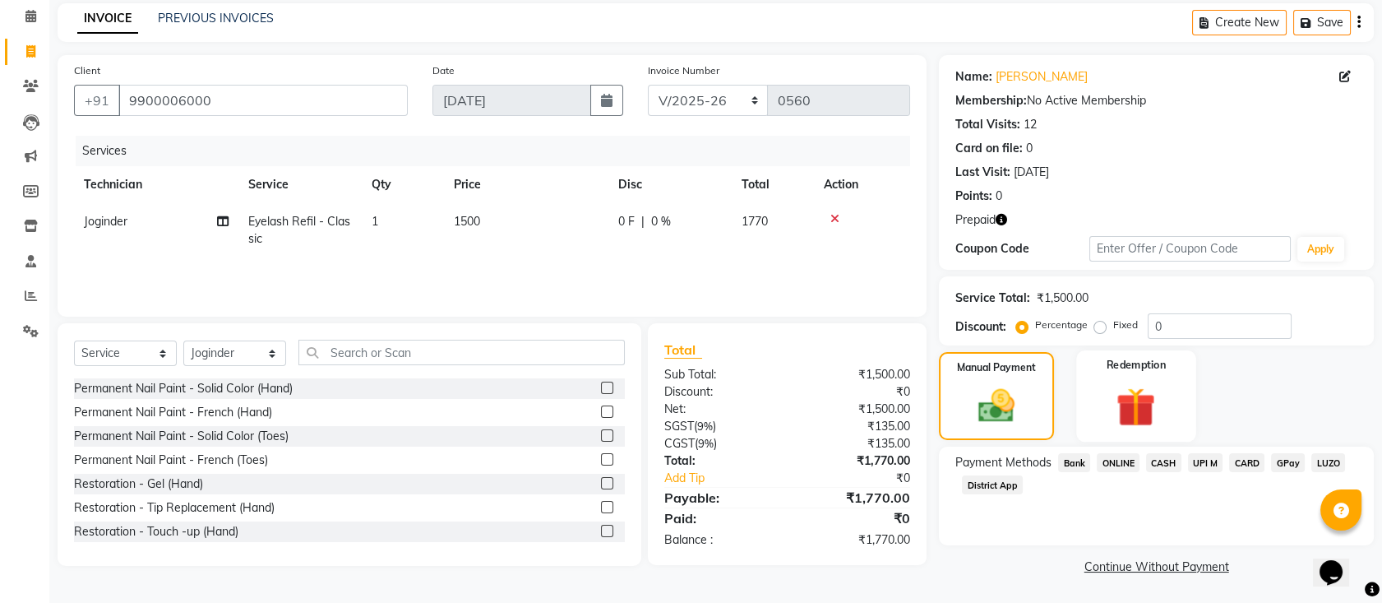
click at [1154, 405] on img at bounding box center [1136, 406] width 64 height 49
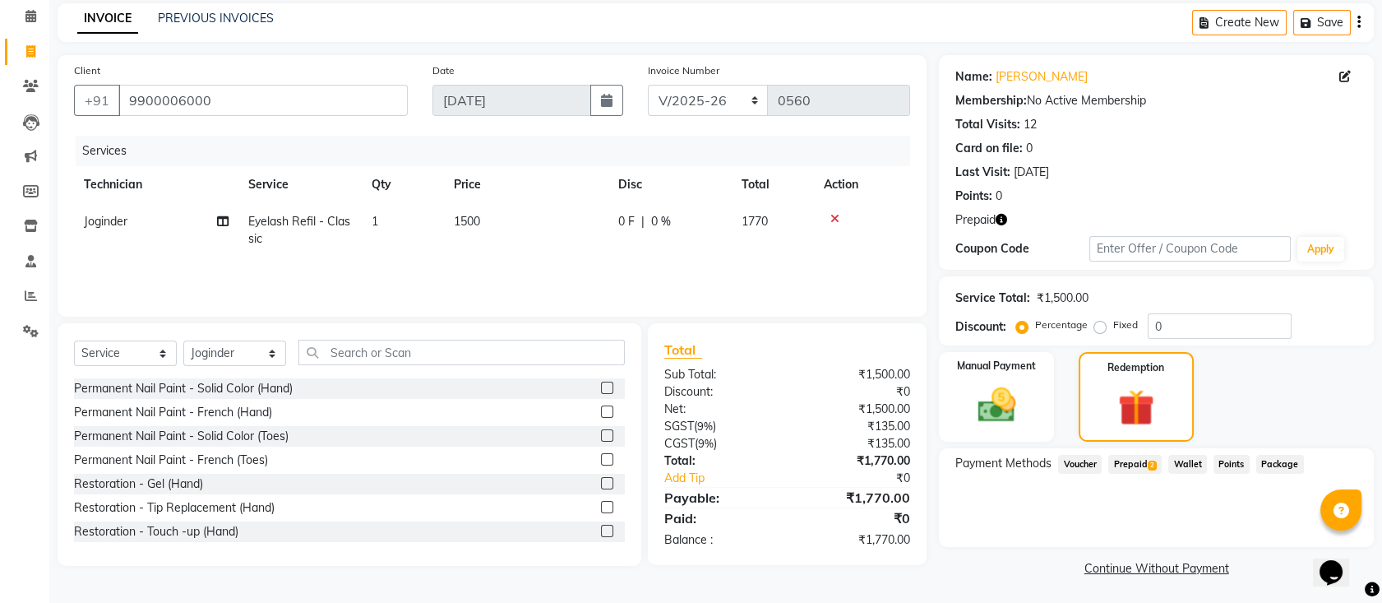
click at [1134, 473] on div "Prepaid 2" at bounding box center [1132, 466] width 60 height 22
click at [1127, 464] on span "Prepaid 2" at bounding box center [1134, 464] width 53 height 19
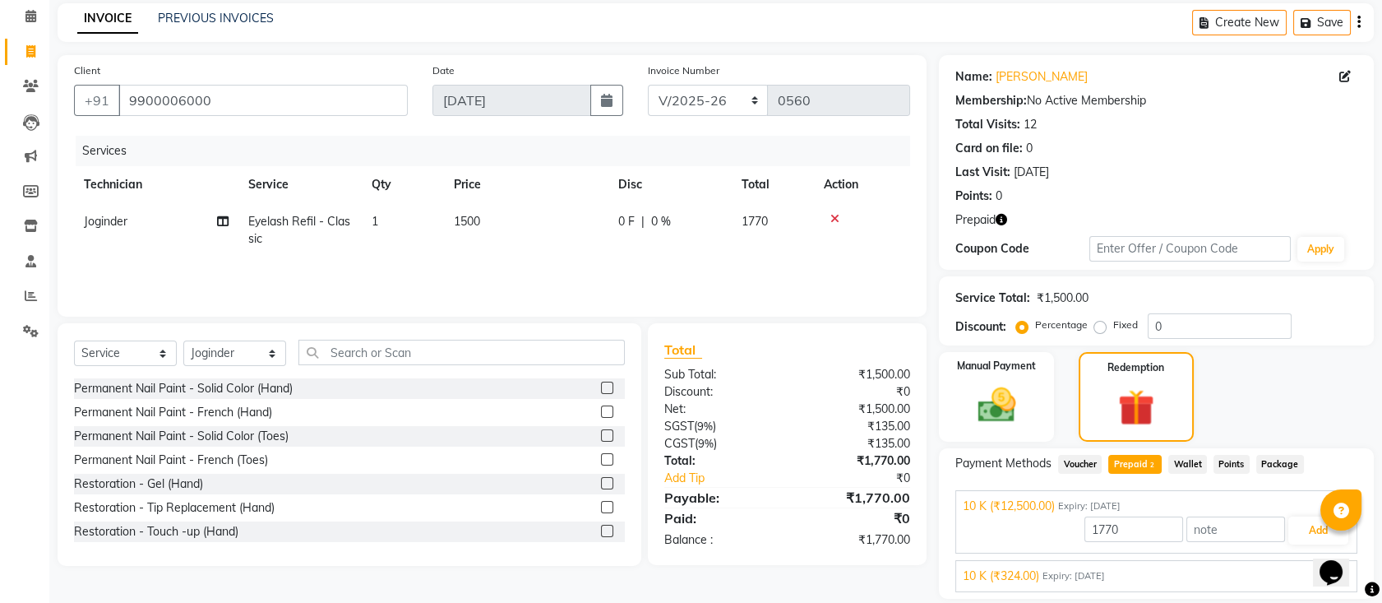
scroll to position [121, 0]
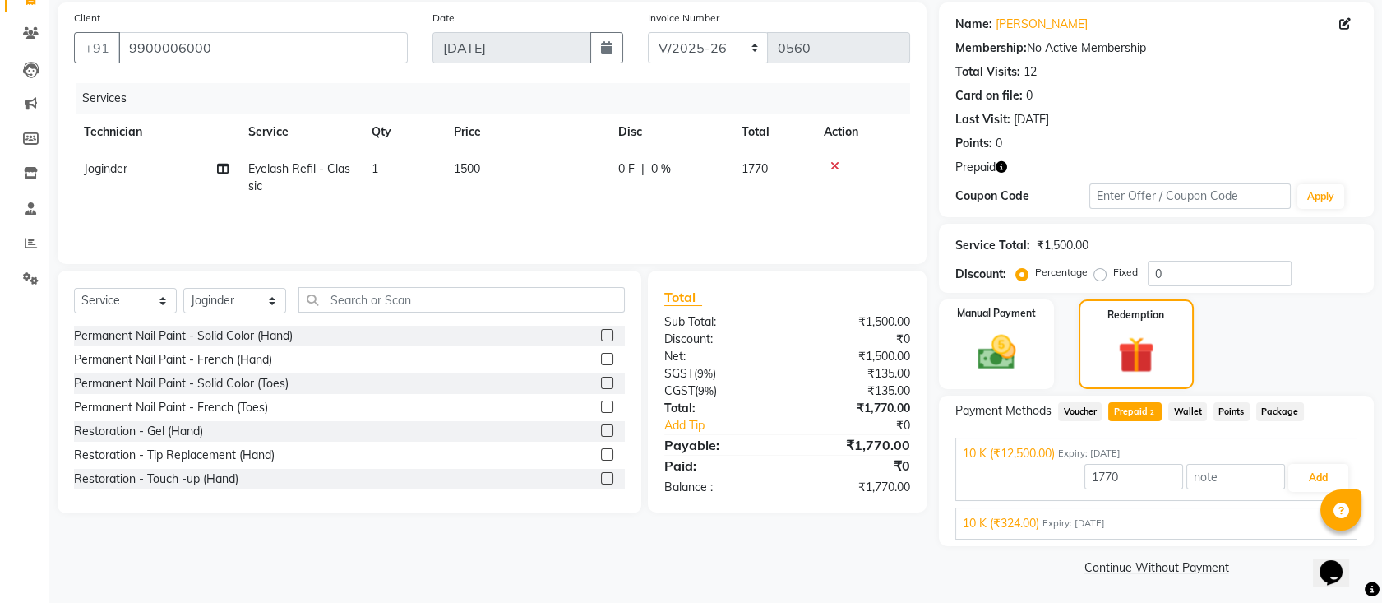
click at [1217, 525] on div "10 K (₹324.00) Expiry: [DATE]" at bounding box center [1156, 523] width 387 height 17
click at [1171, 473] on div "10 K (₹12,500.00) Expiry: [DATE] 1770 Add 10 K (₹324.00) Expiry: [DATE] 324 Add" at bounding box center [1156, 488] width 402 height 102
click at [1155, 455] on div "10 K (₹12,500.00) Expiry: [DATE]" at bounding box center [1156, 453] width 387 height 17
click at [1060, 524] on span "Expiry: [DATE]" at bounding box center [1073, 523] width 62 height 14
click at [1291, 512] on button "Add" at bounding box center [1318, 516] width 60 height 28
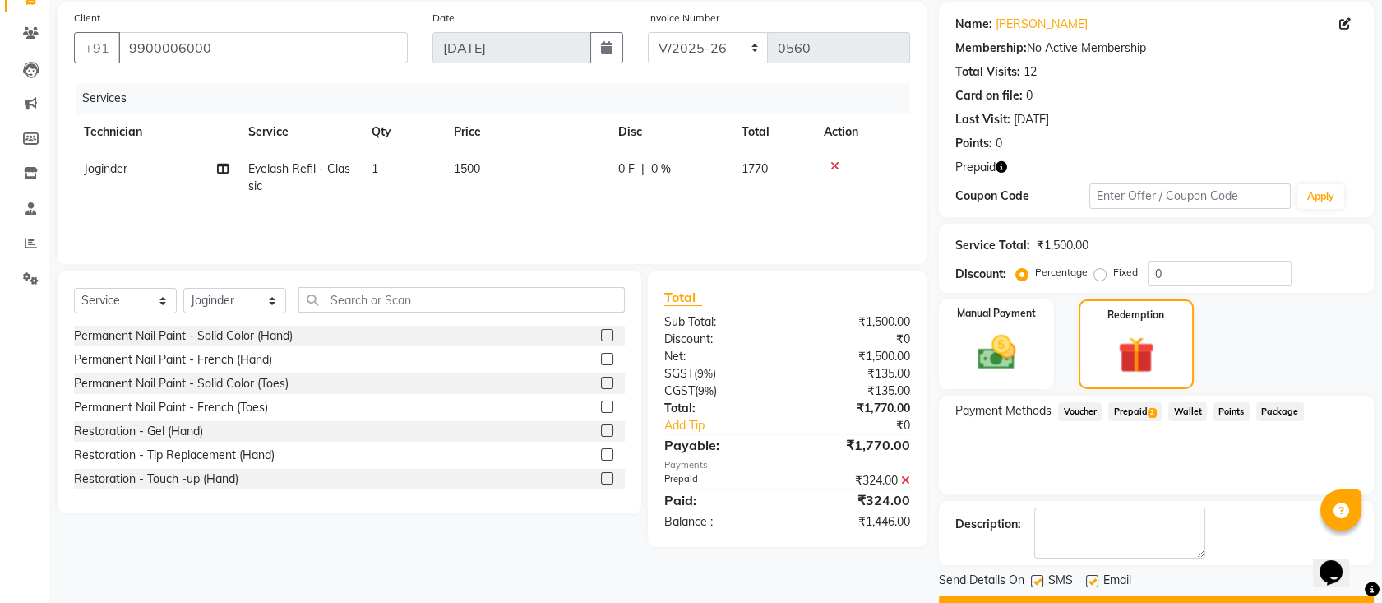
click at [1129, 420] on div "Prepaid 2" at bounding box center [1132, 413] width 60 height 22
click at [1129, 413] on span "Prepaid 2" at bounding box center [1134, 411] width 53 height 19
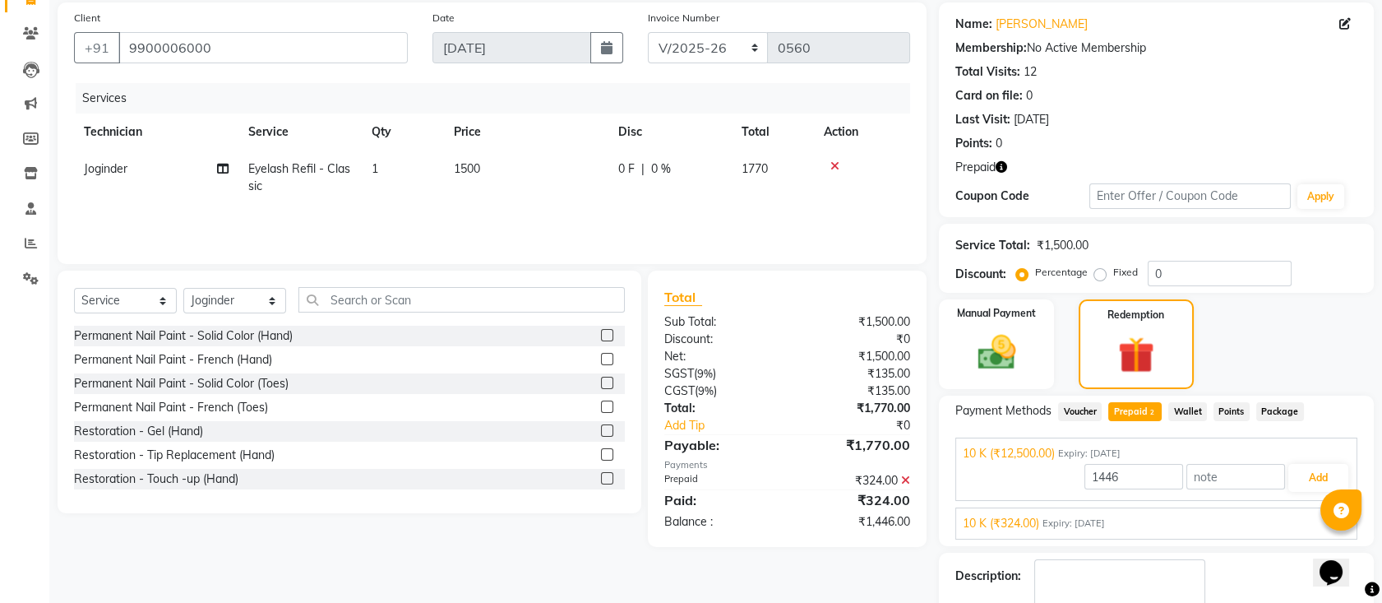
scroll to position [214, 0]
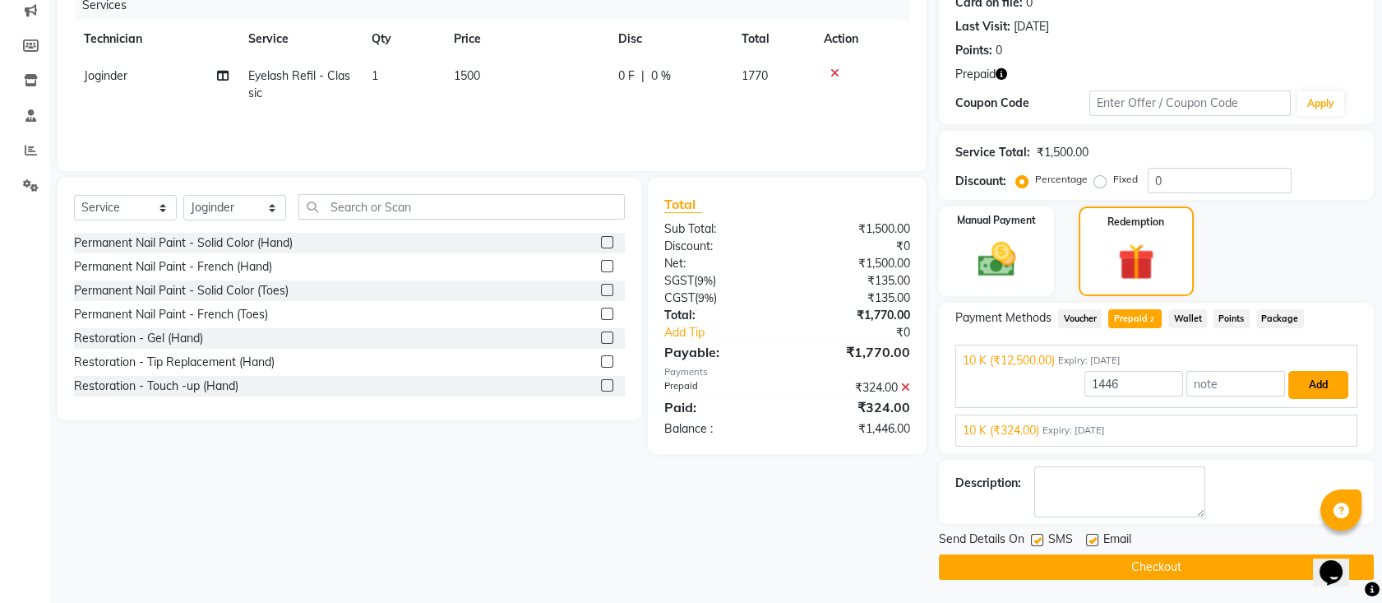
click at [1322, 372] on button "Add" at bounding box center [1318, 385] width 60 height 28
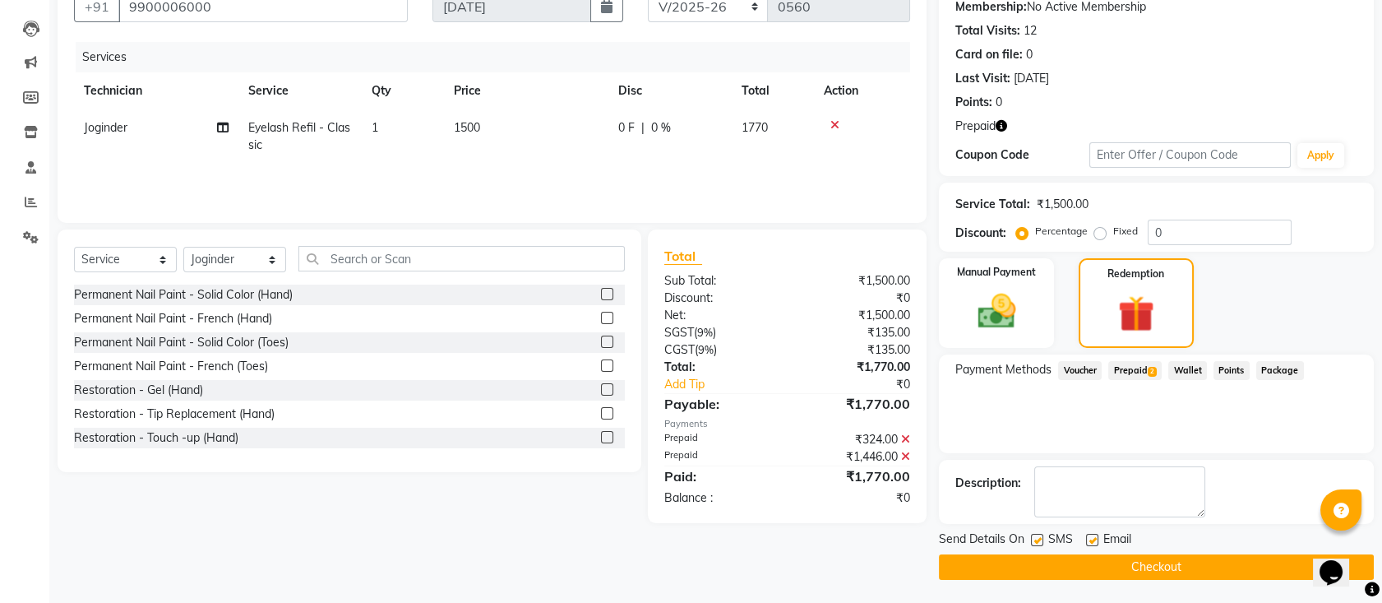
click at [1120, 561] on button "Checkout" at bounding box center [1156, 566] width 435 height 25
